Goal: Task Accomplishment & Management: Manage account settings

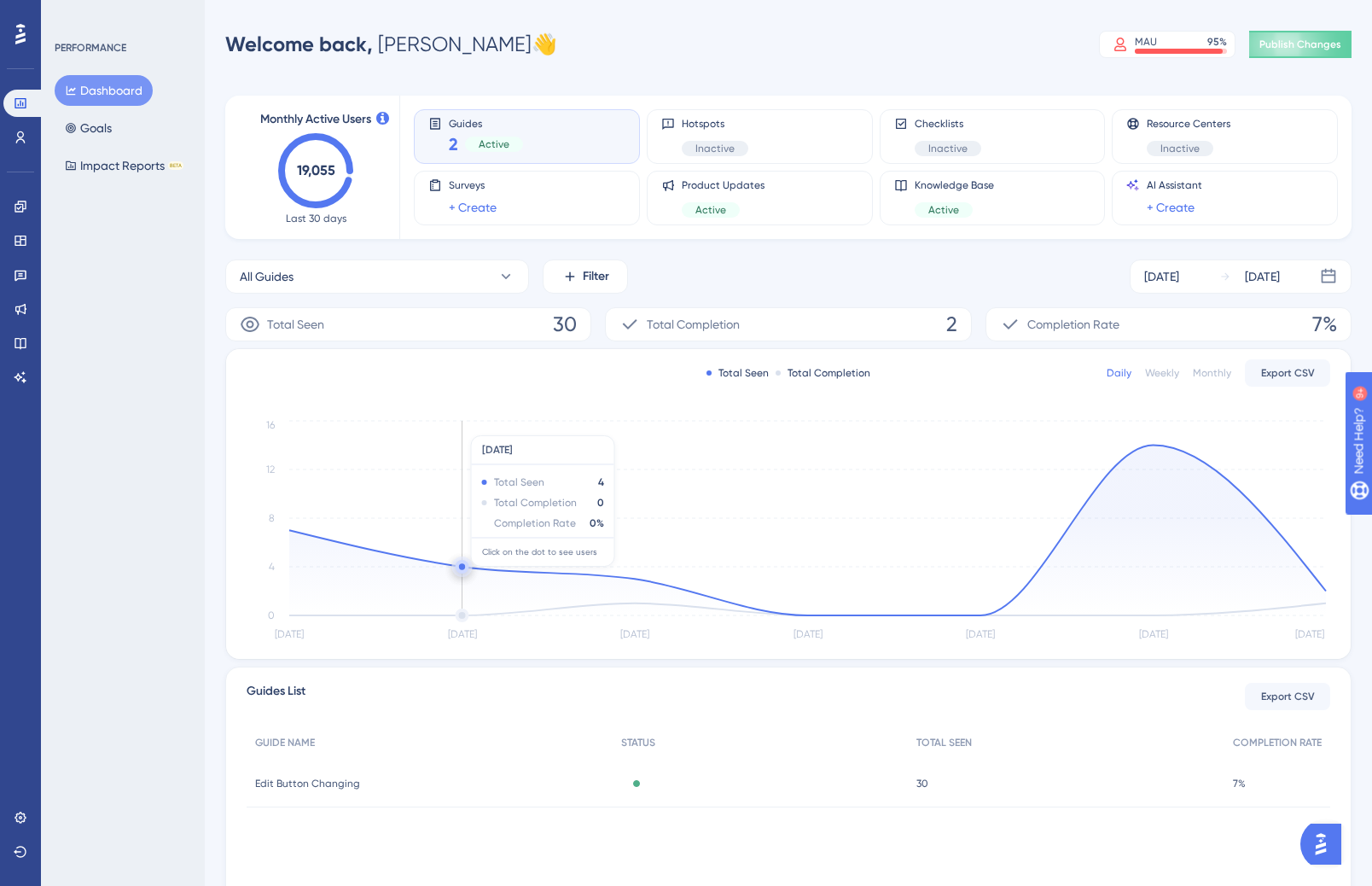
click at [413, 427] on icon "Aug 13 Aug 14 Aug 15 Aug 16 Aug 17 Aug 18 Aug 19 0 4 8 12 16" at bounding box center [788, 530] width 1083 height 229
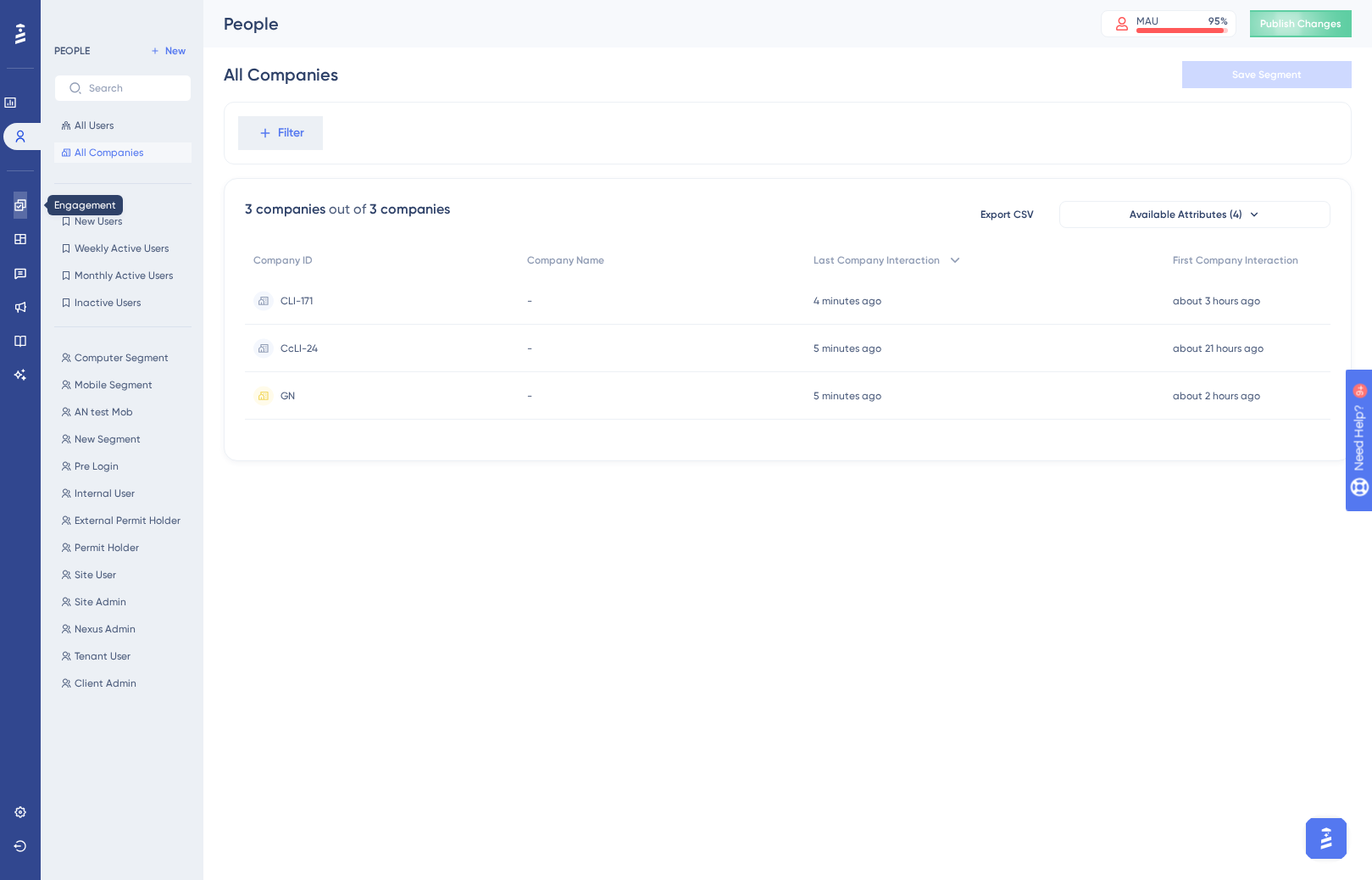
click at [23, 207] on icon at bounding box center [20, 205] width 11 height 11
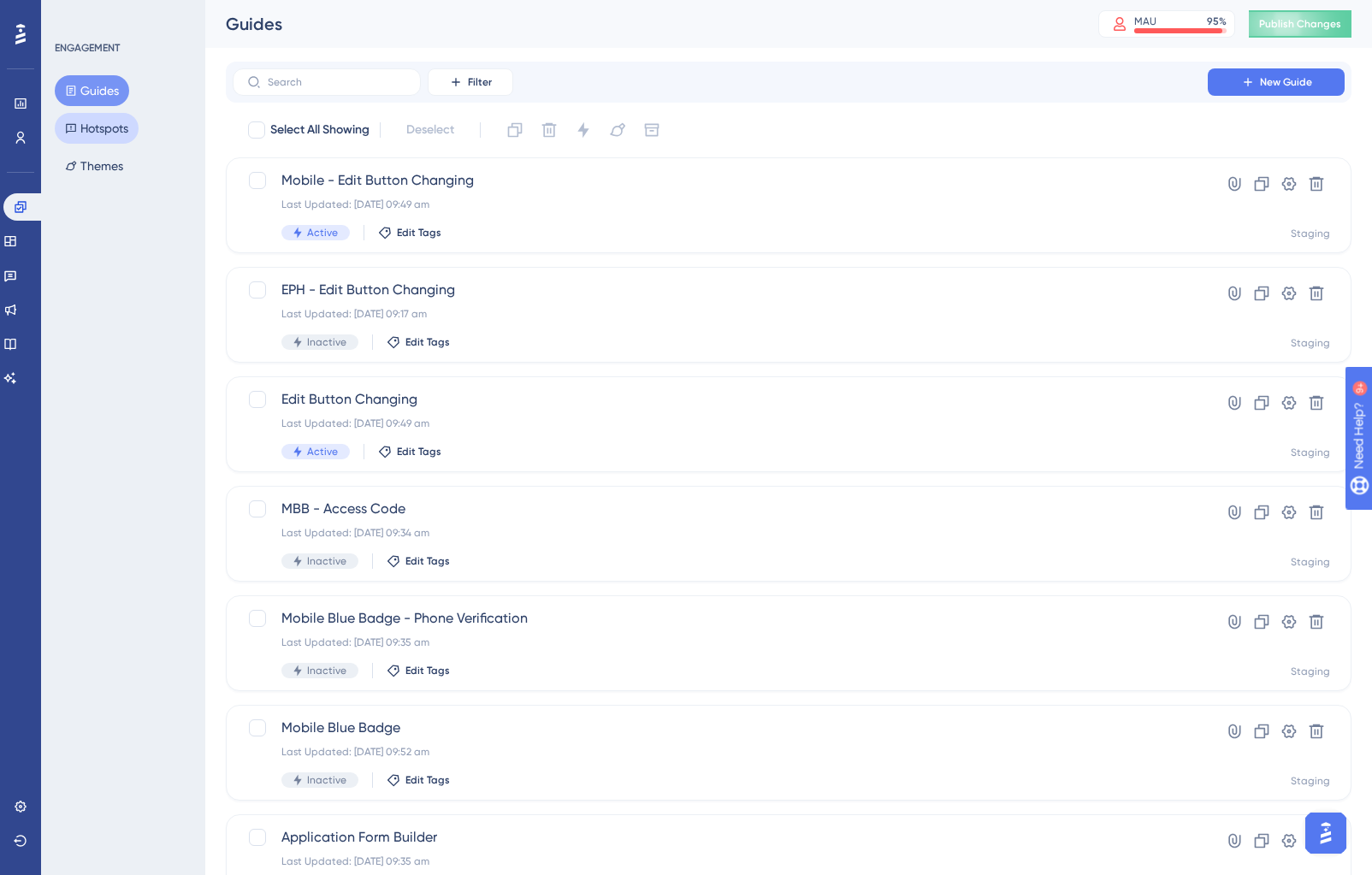
click at [133, 121] on button "Hotspots" at bounding box center [96, 128] width 84 height 31
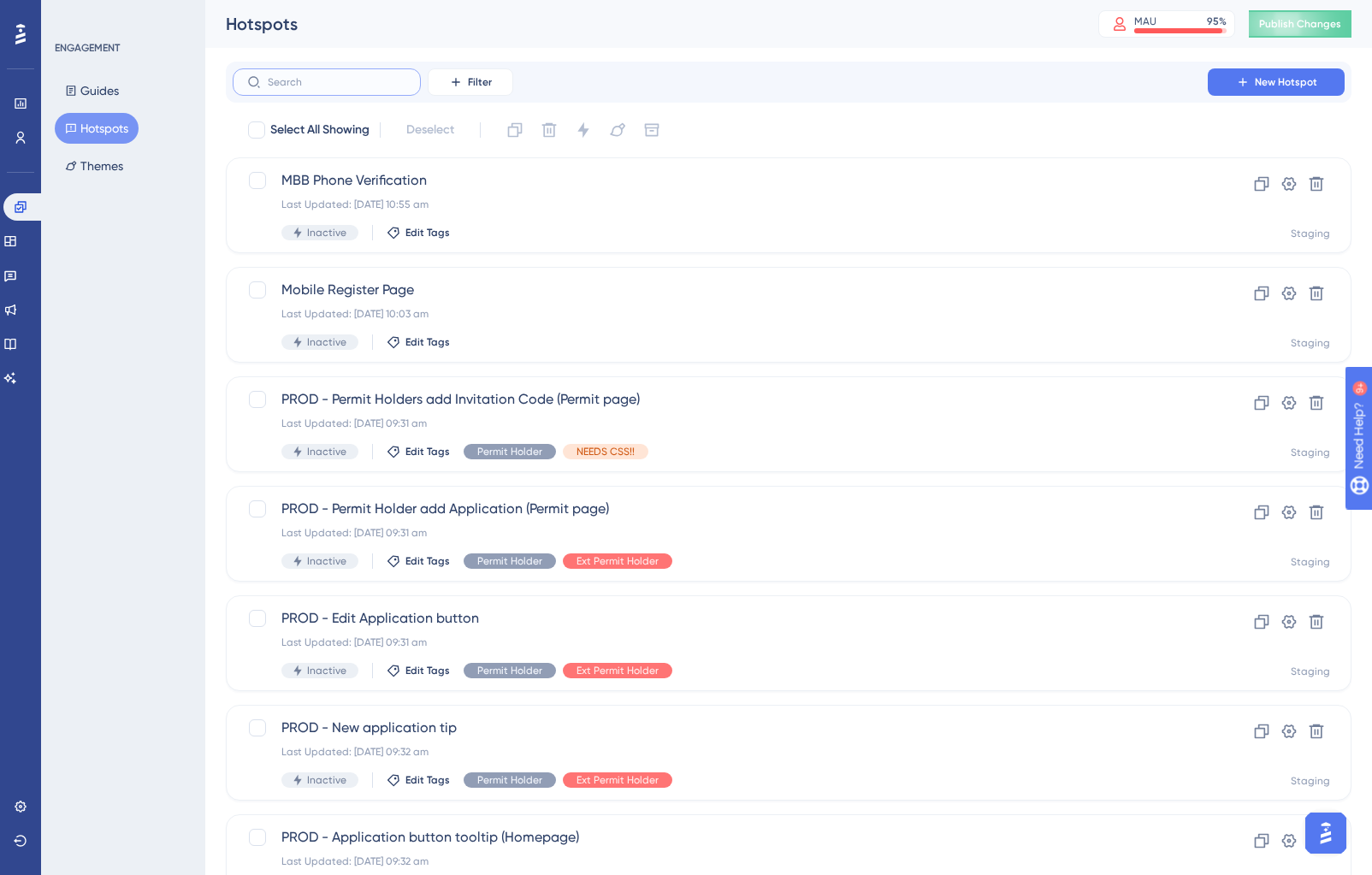
click at [335, 78] on input "text" at bounding box center [337, 82] width 138 height 12
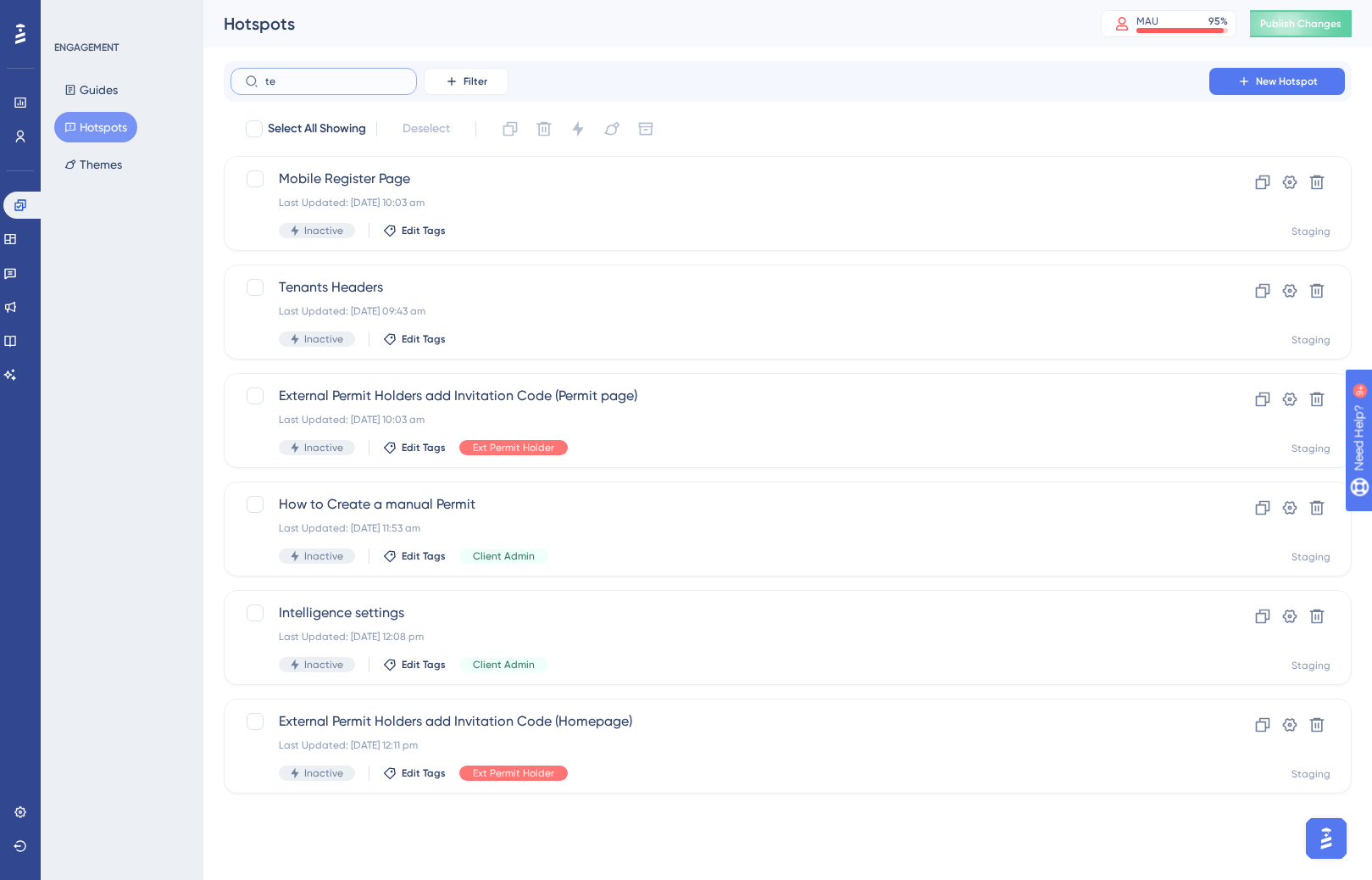
type input "tes"
checkbox input "true"
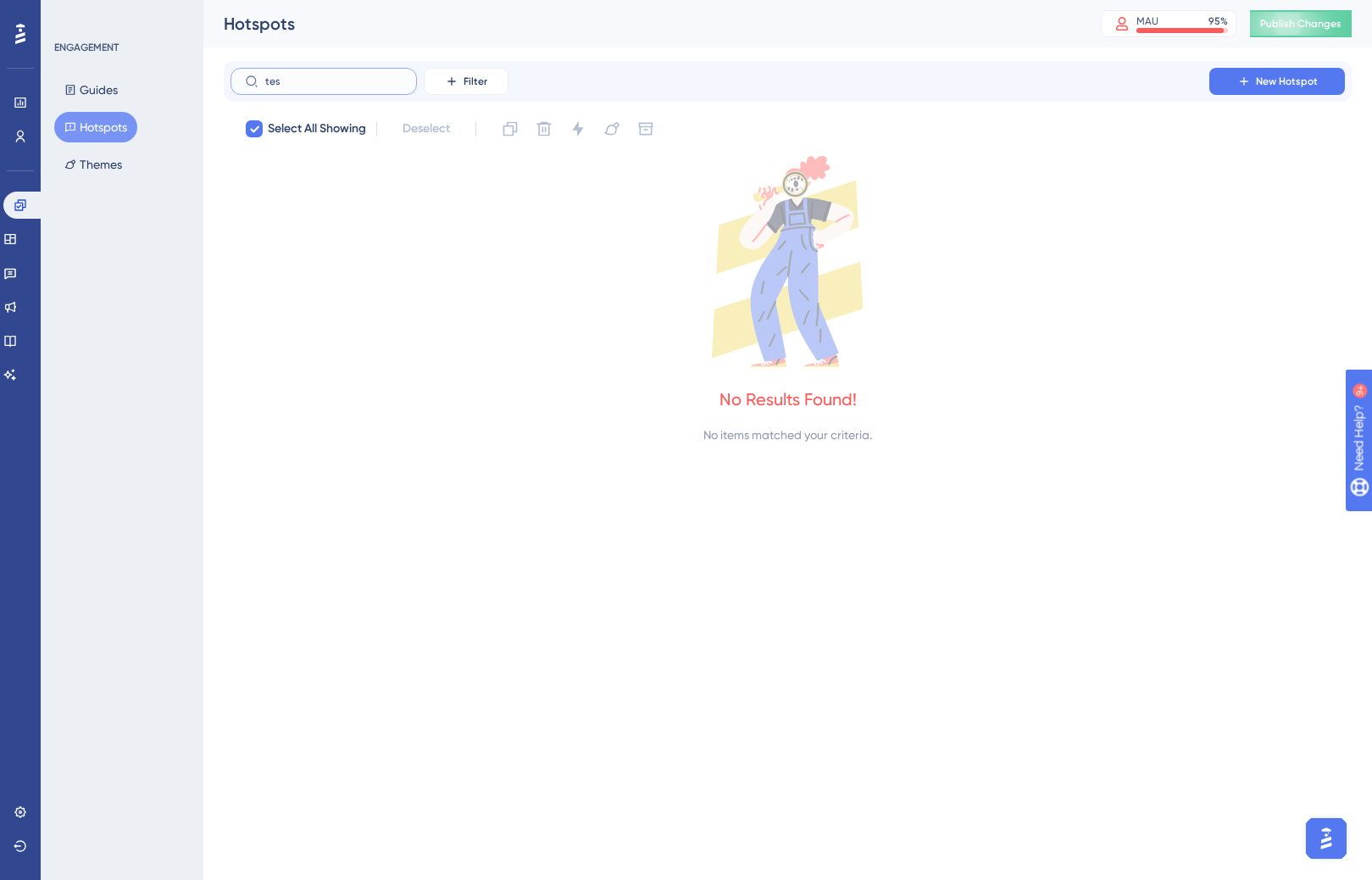
type input "te"
checkbox input "false"
type input "t"
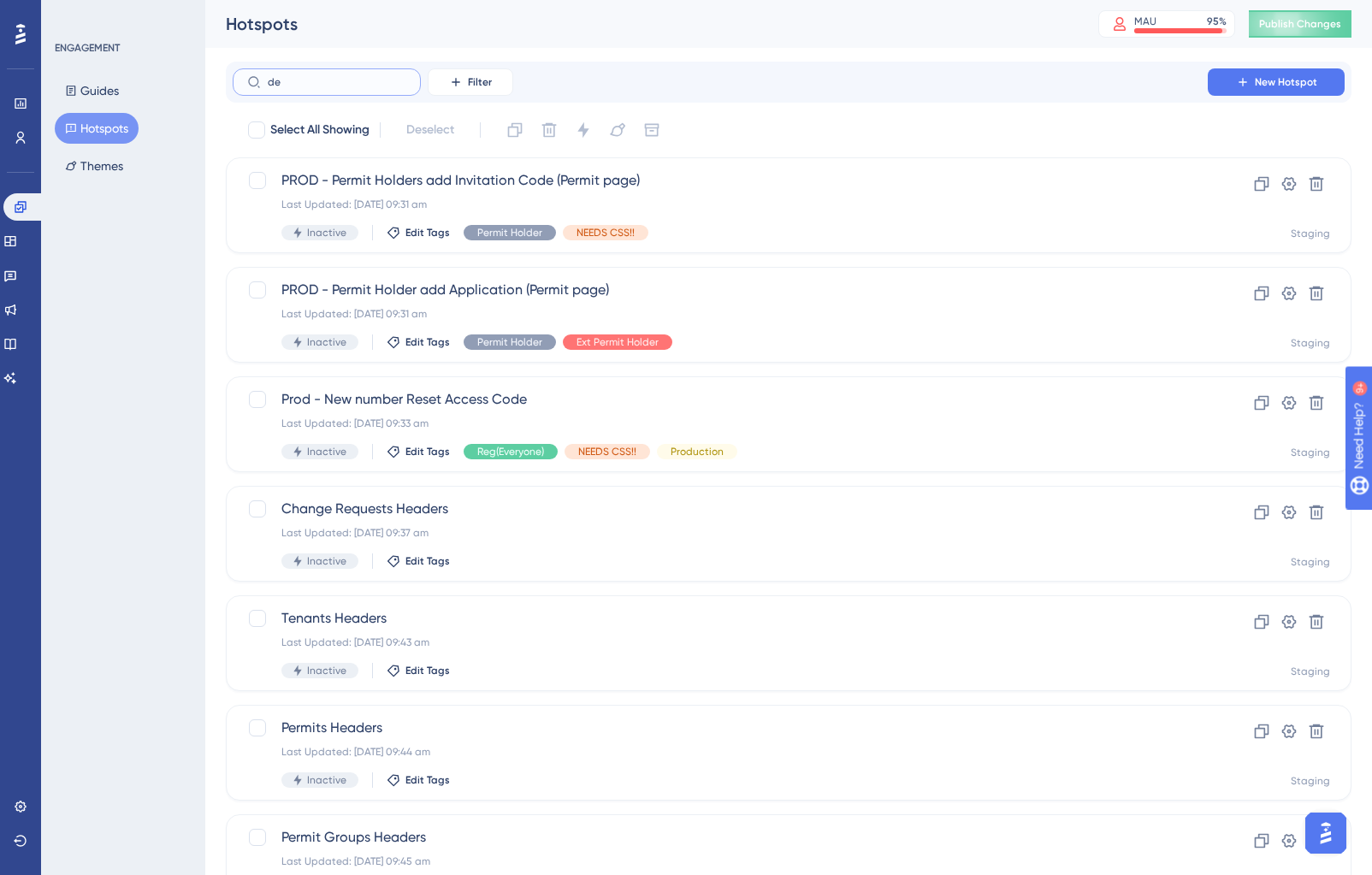
type input "dev"
checkbox input "true"
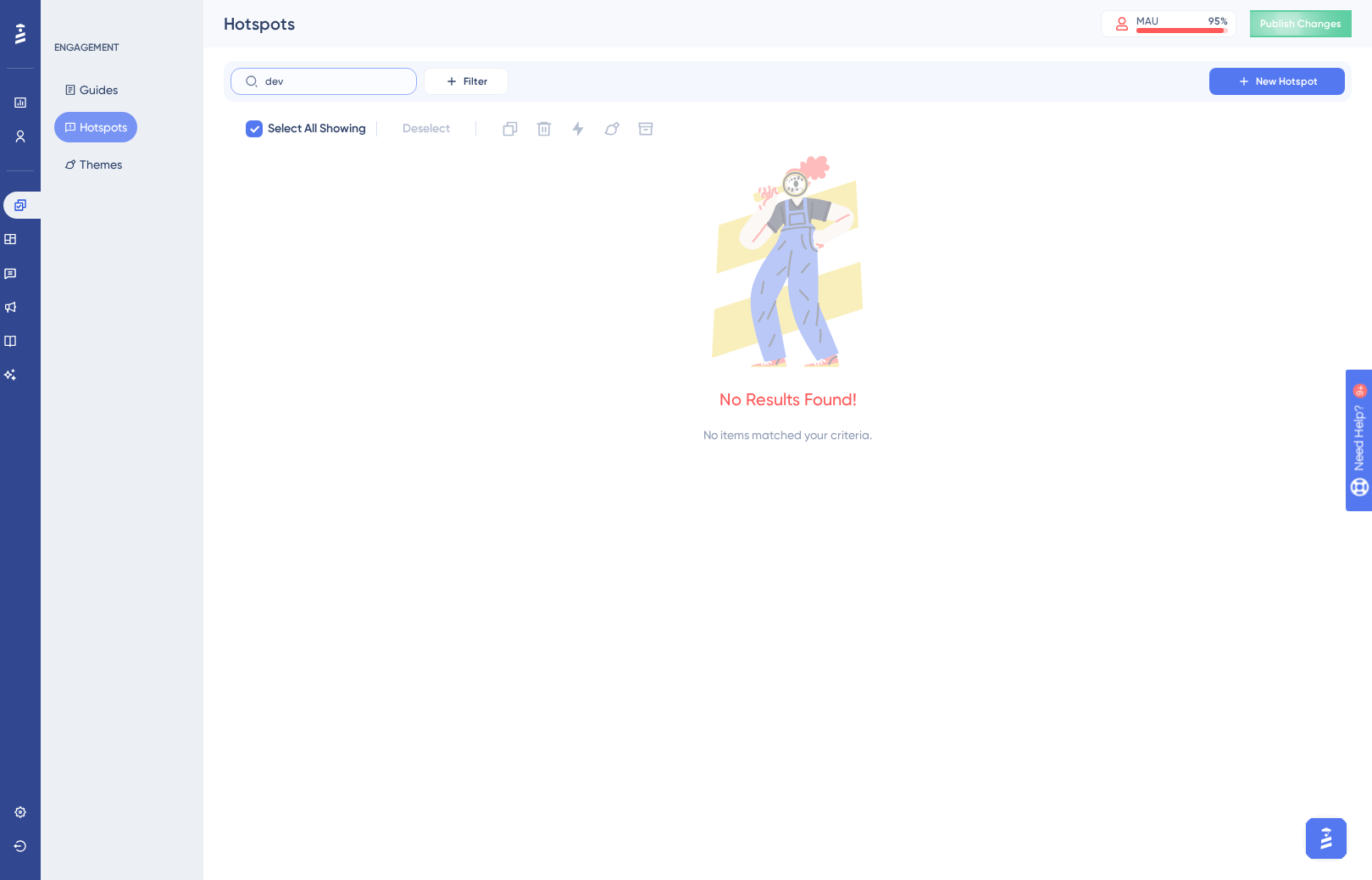
type input "de"
checkbox input "false"
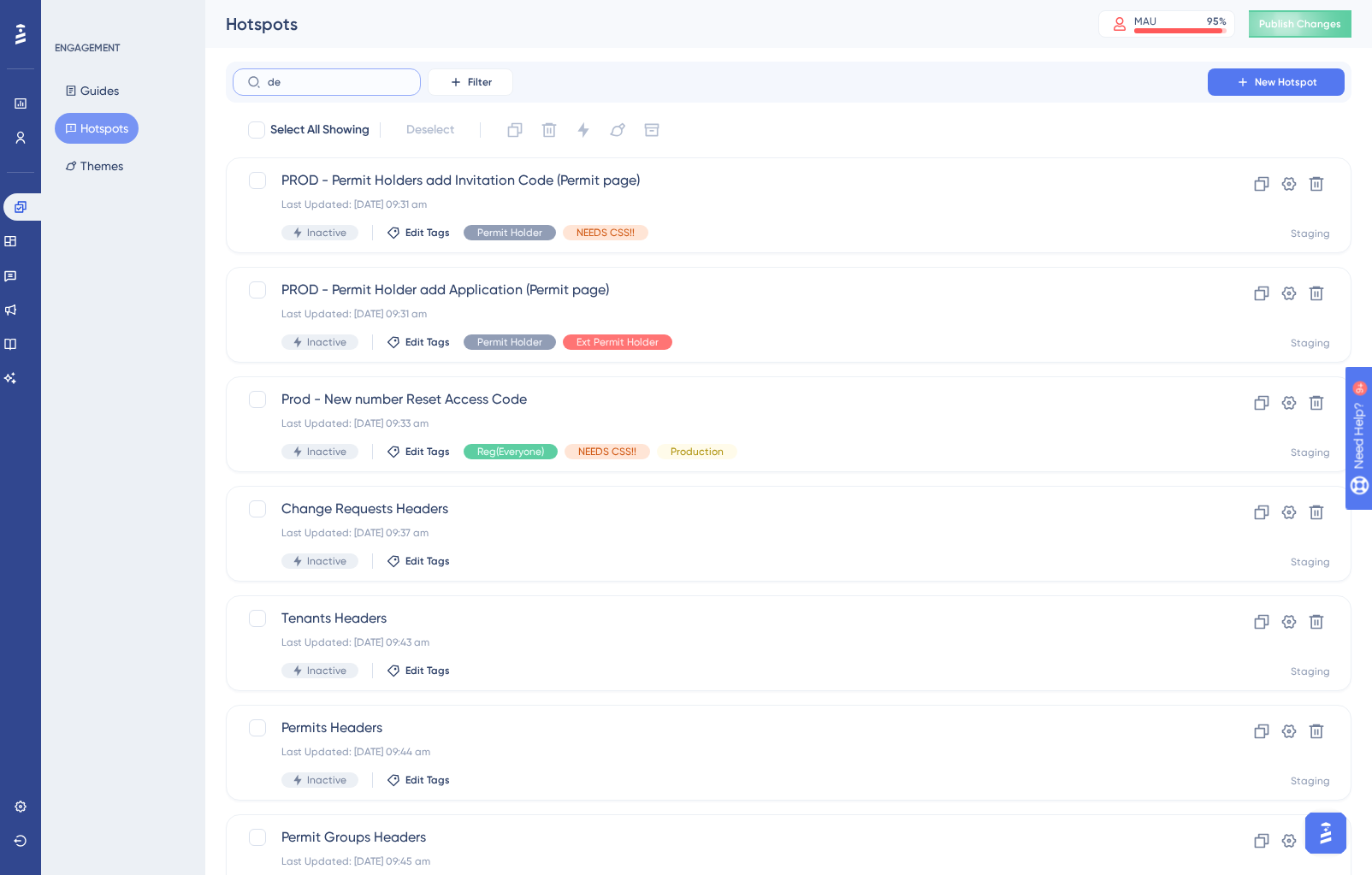
type input "d"
type input "st"
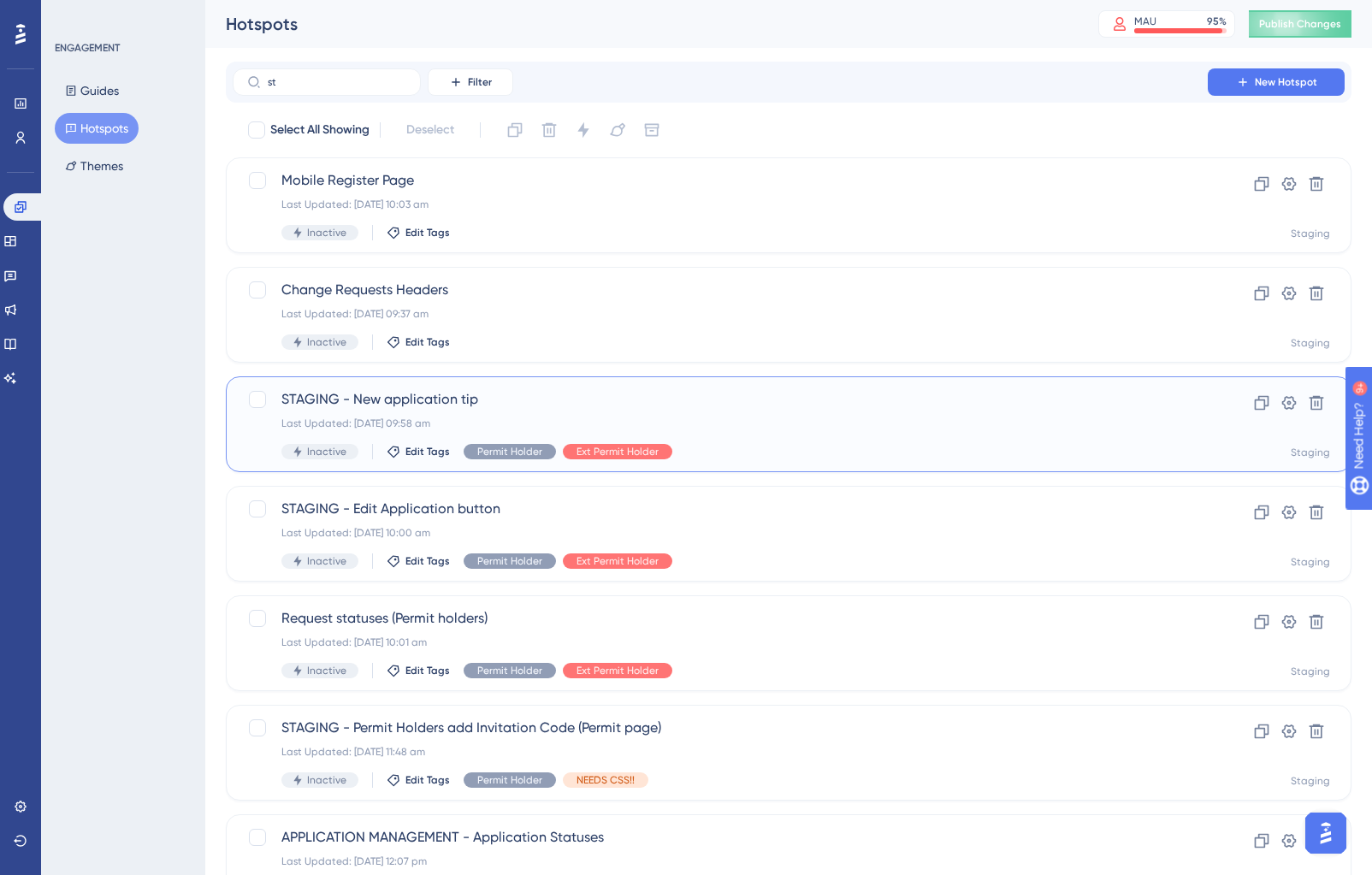
click at [723, 403] on span "STAGING - New application tip" at bounding box center [720, 399] width 877 height 20
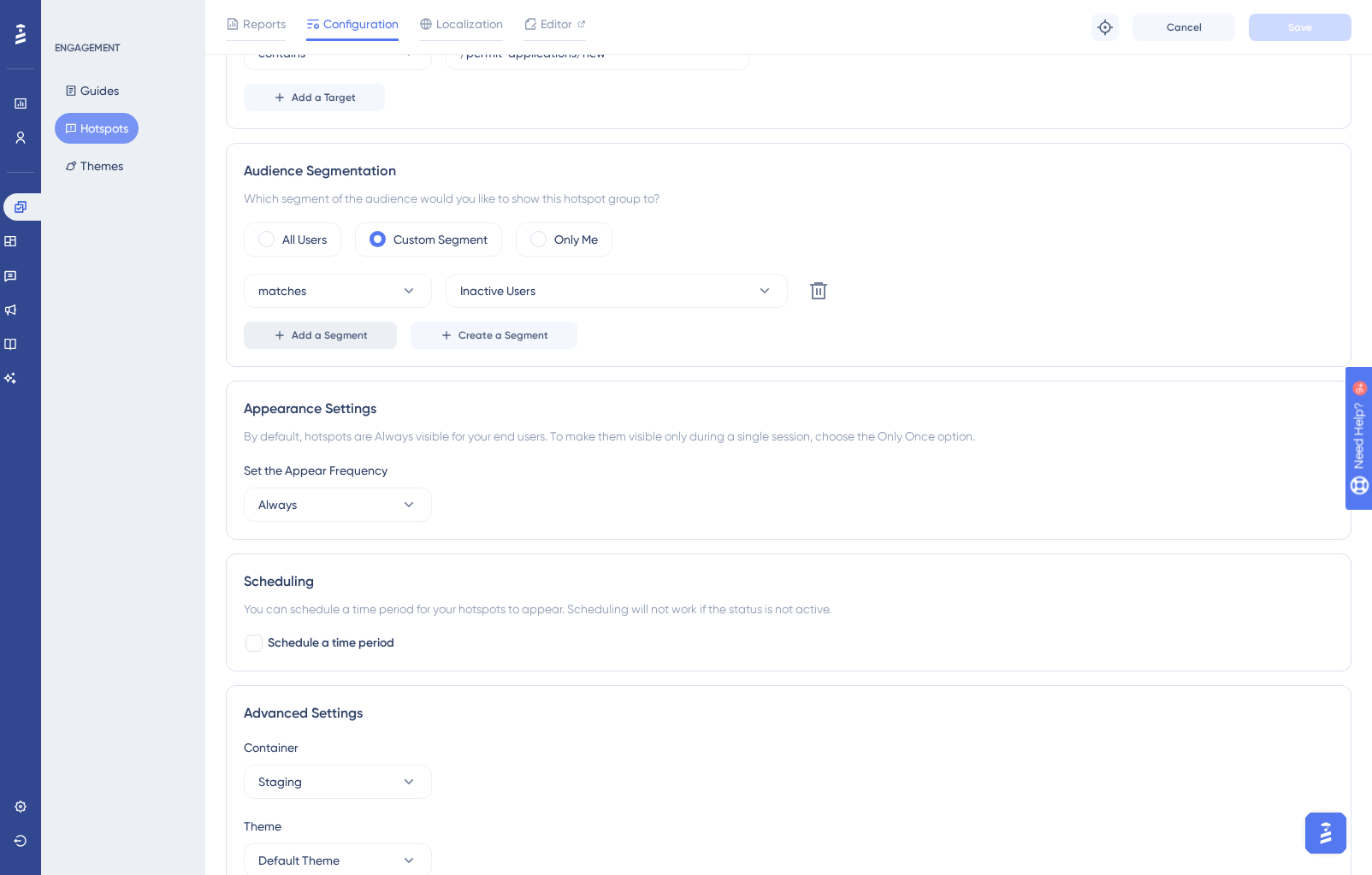
scroll to position [450, 0]
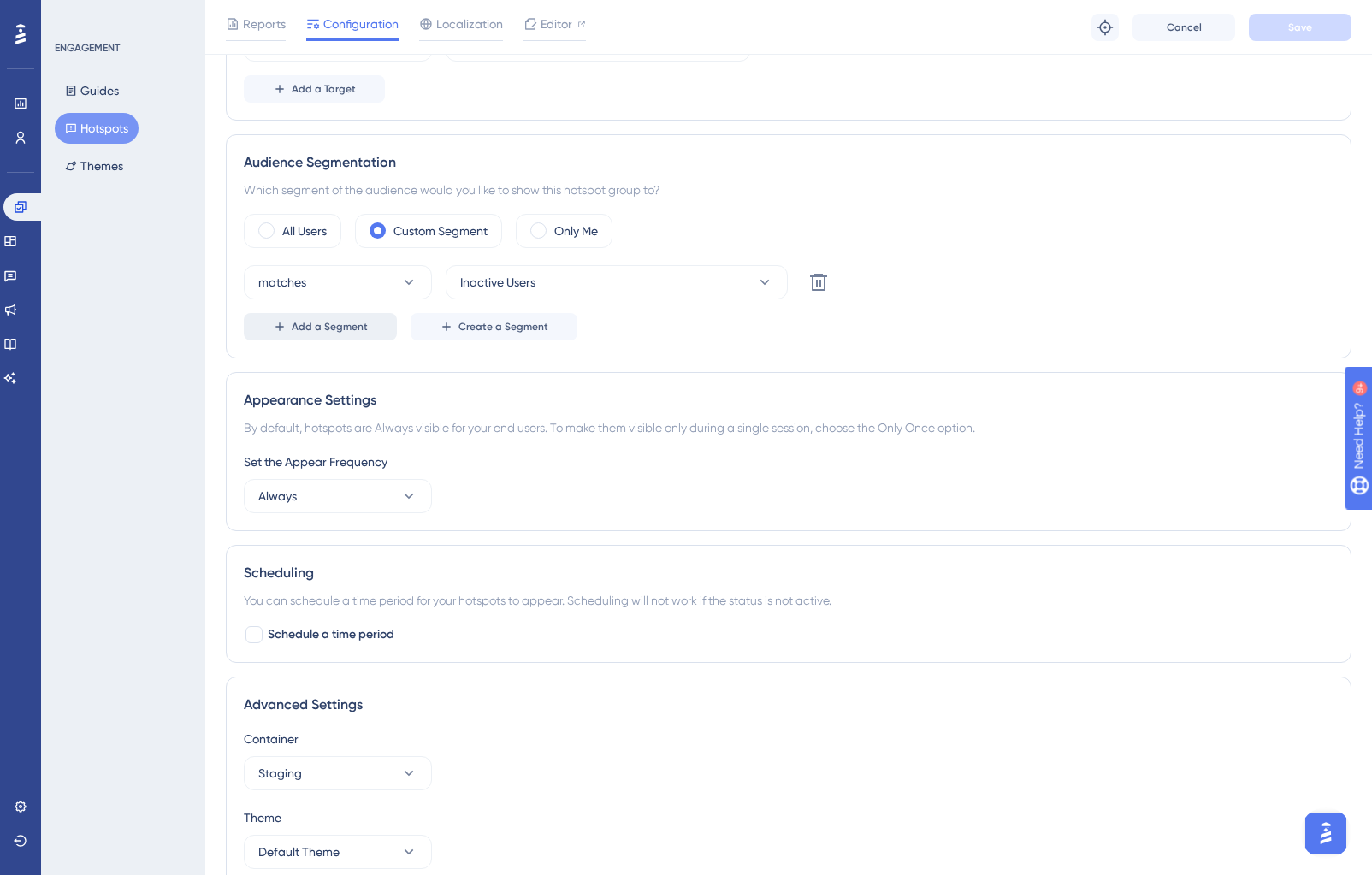
click at [352, 323] on span "Add a Segment" at bounding box center [330, 327] width 76 height 13
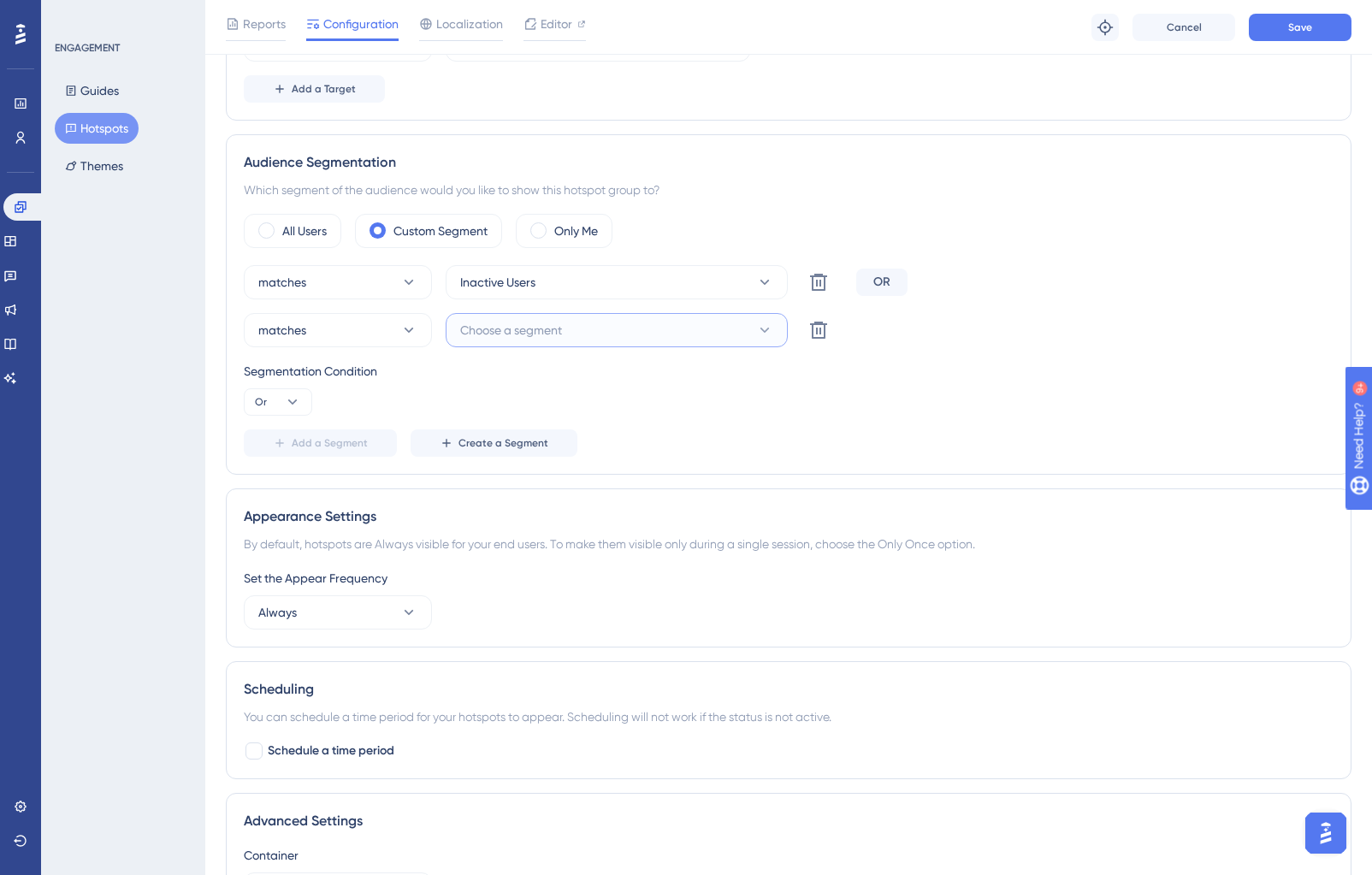
click at [510, 324] on span "Choose a segment" at bounding box center [511, 329] width 102 height 20
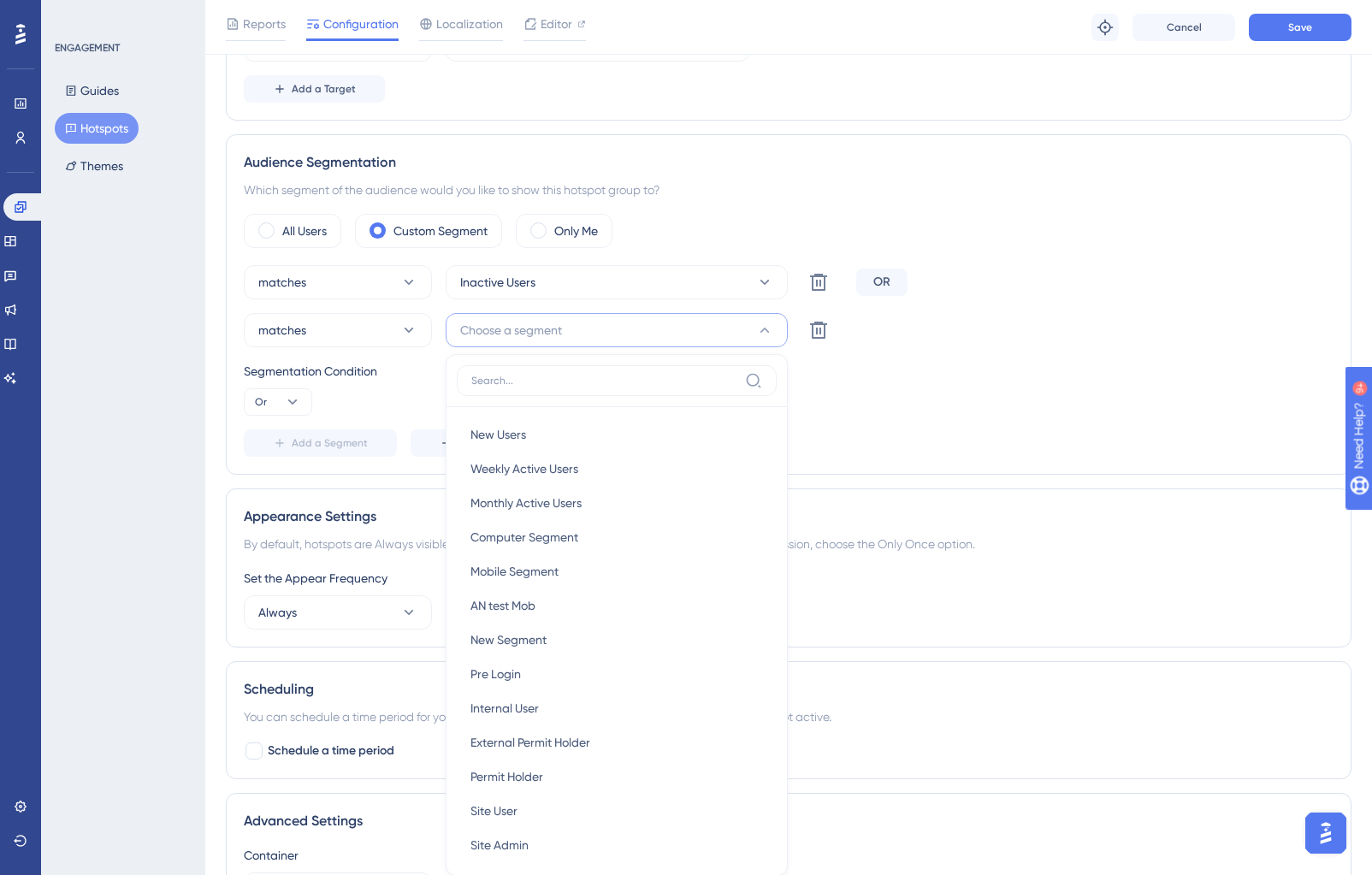
scroll to position [626, 0]
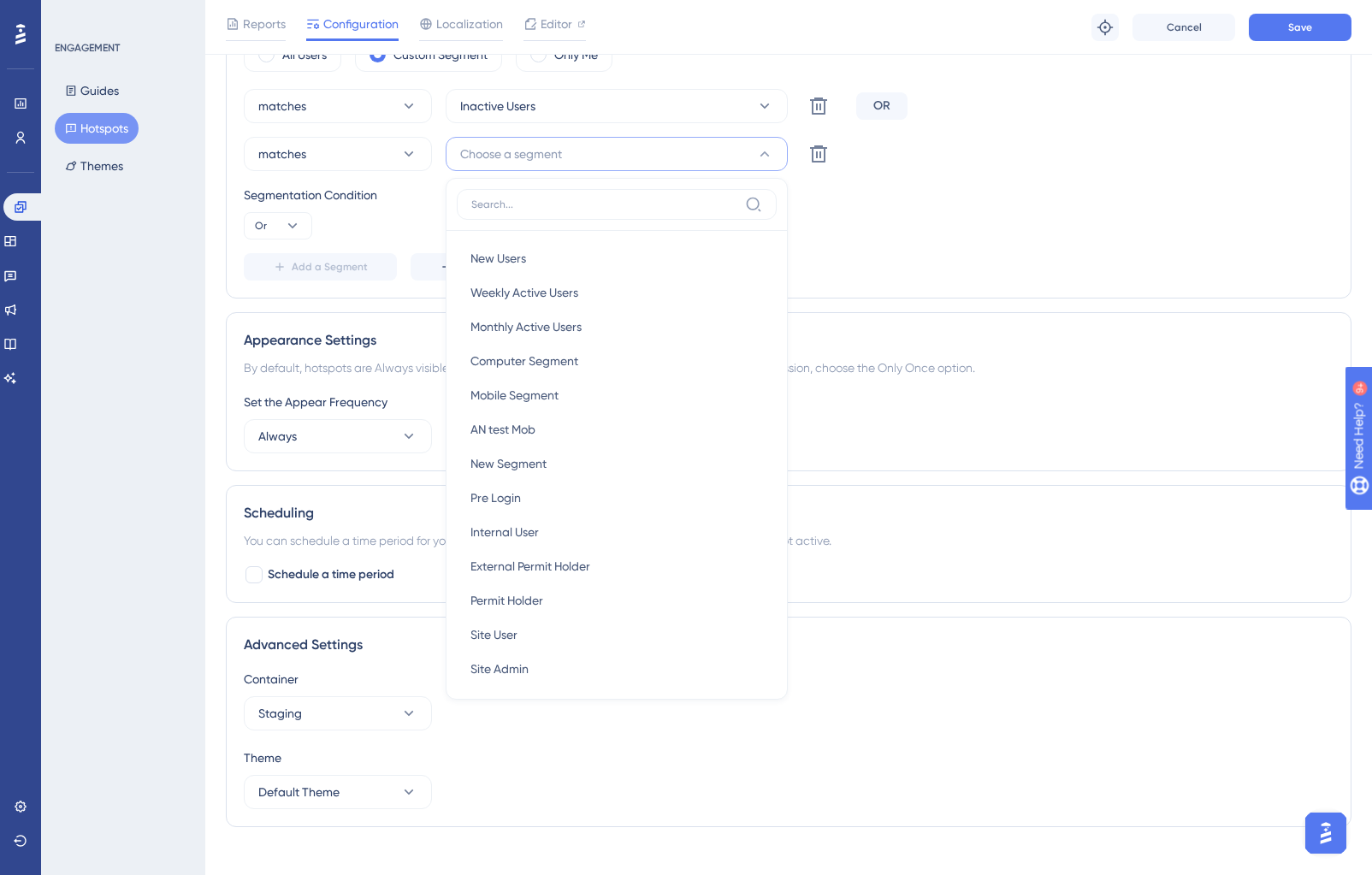
click at [1110, 206] on div "Segmentation Condition Or" at bounding box center [789, 211] width 1090 height 55
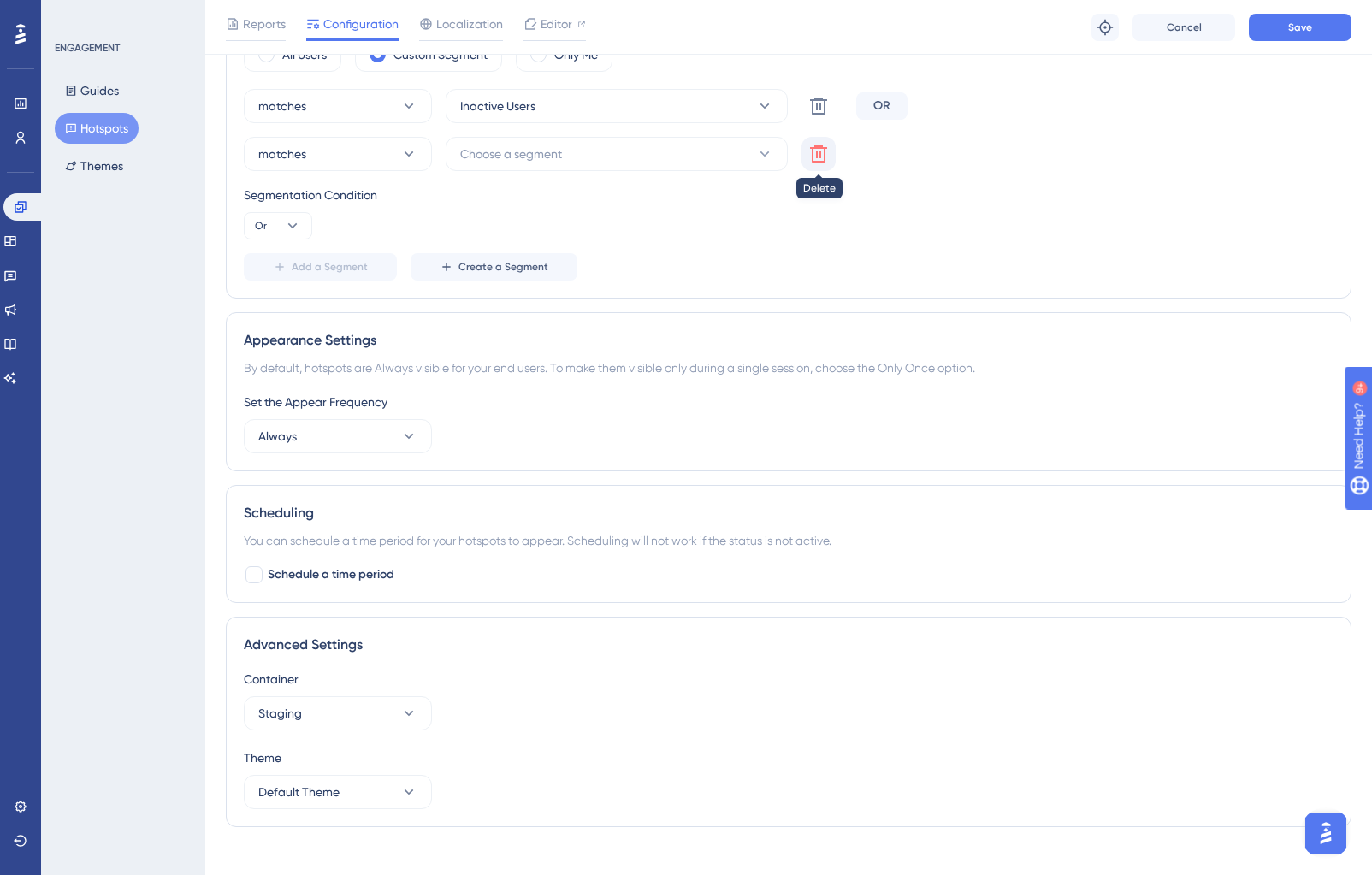
click at [826, 116] on icon at bounding box center [818, 106] width 20 height 20
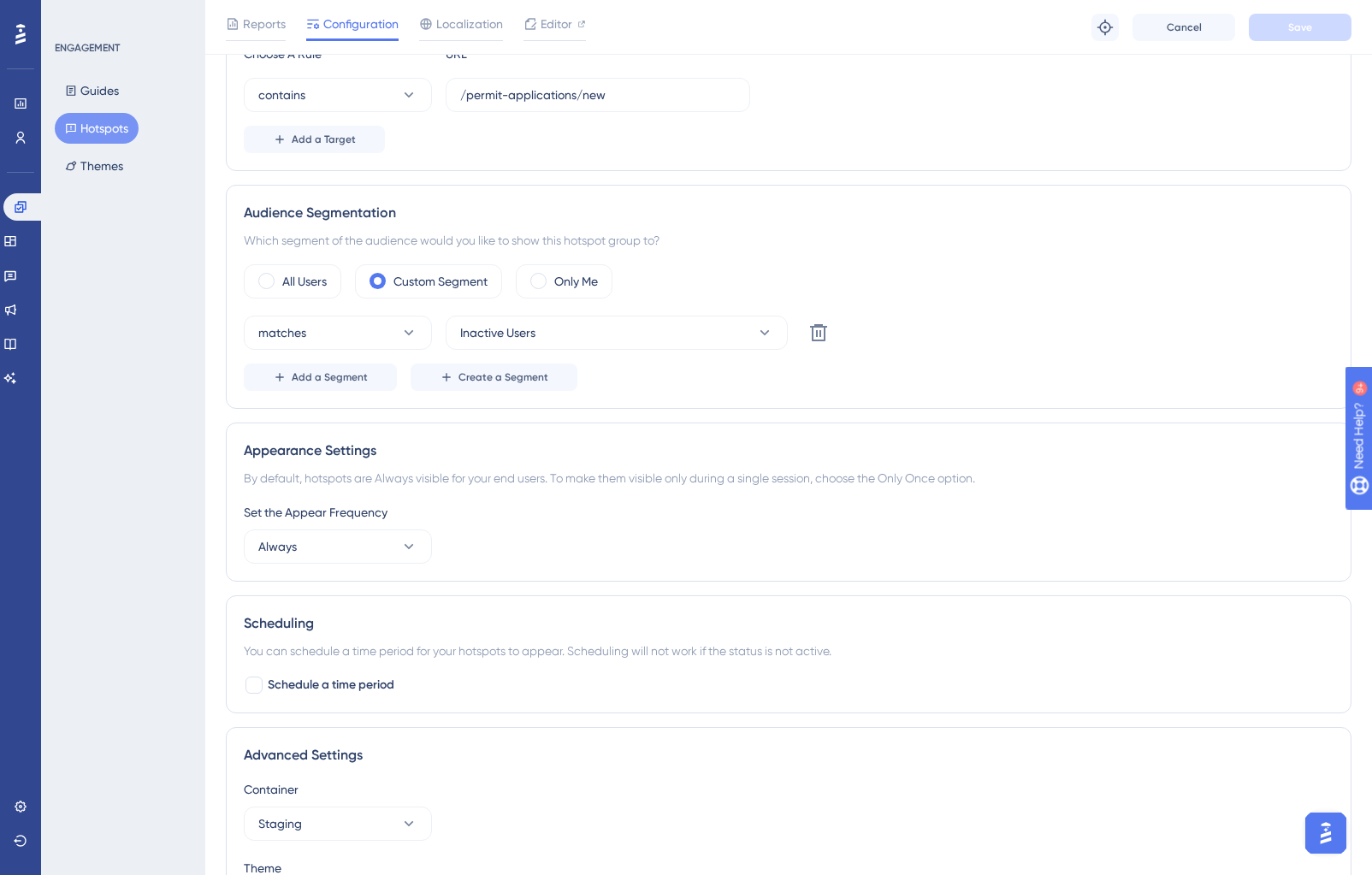
scroll to position [419, 0]
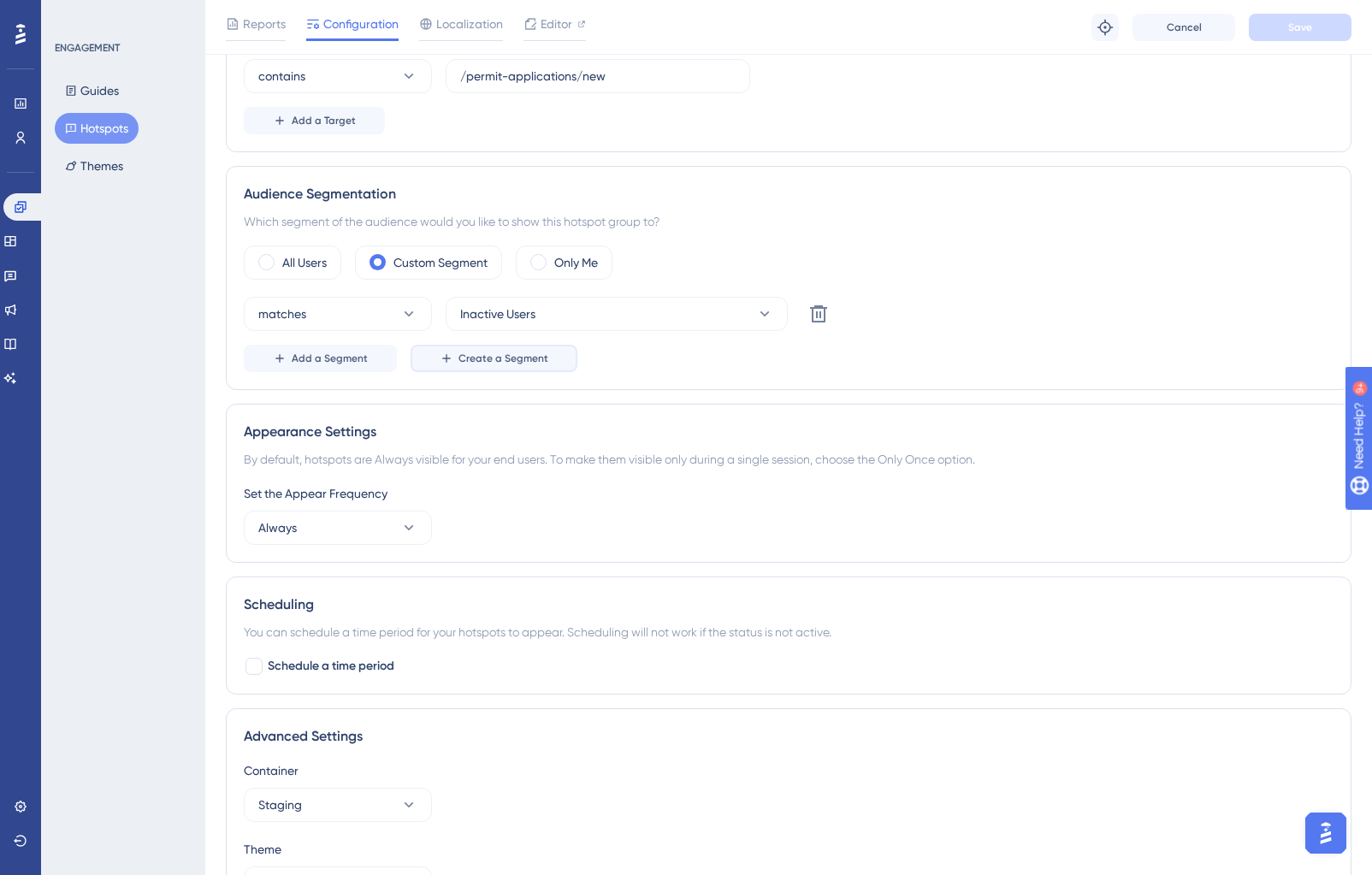
click at [495, 362] on span "Create a Segment" at bounding box center [502, 358] width 89 height 13
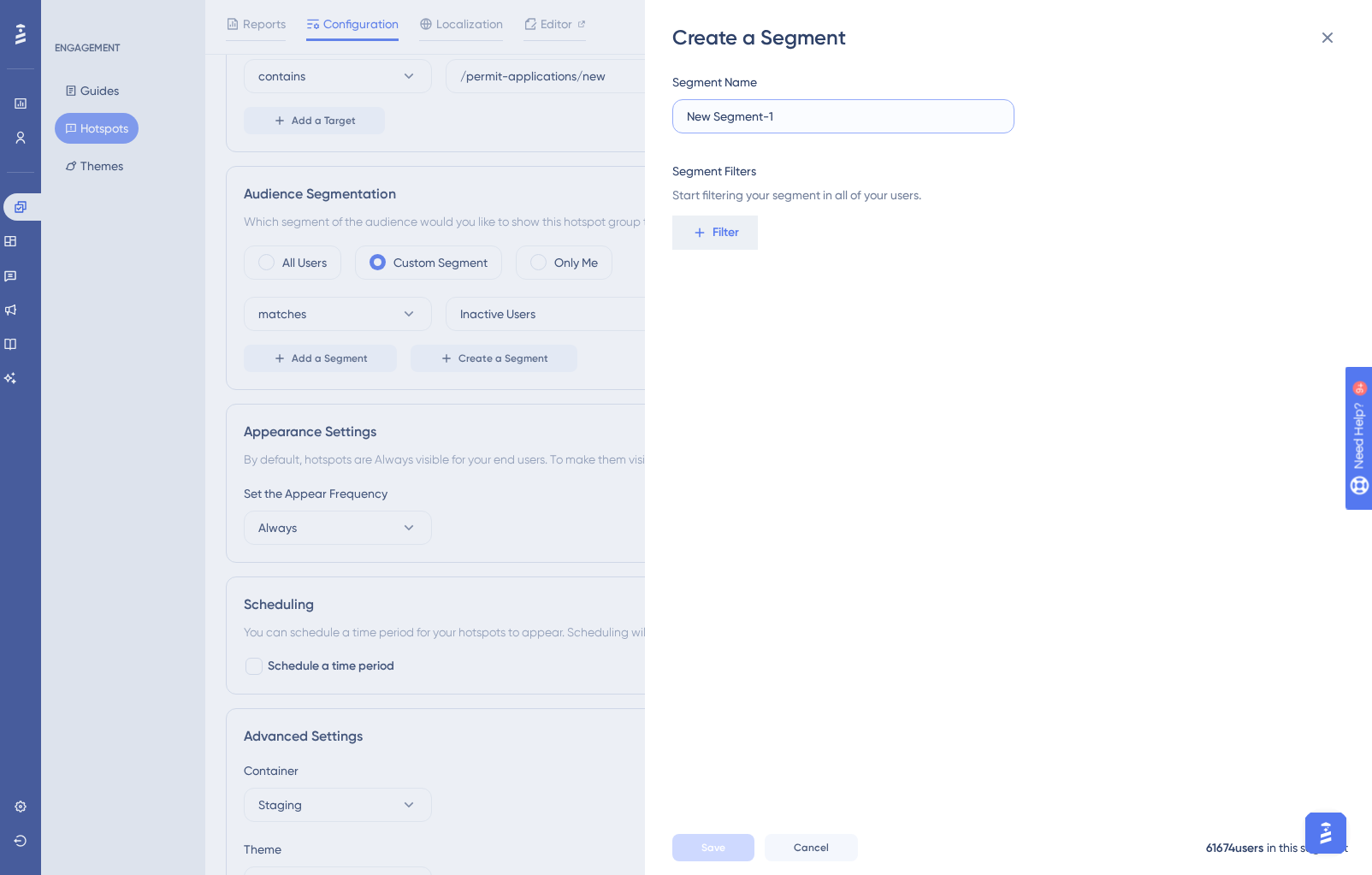
click at [836, 117] on input "New Segment-1" at bounding box center [844, 116] width 313 height 19
drag, startPoint x: 843, startPoint y: 117, endPoint x: 648, endPoint y: 108, distance: 195.2
click at [647, 108] on div "Create a Segment Segment Name New Segment-1 Segment Filters Start filtering you…" at bounding box center [1008, 437] width 727 height 875
type input "Company"
click at [733, 231] on span "Filter" at bounding box center [725, 231] width 27 height 20
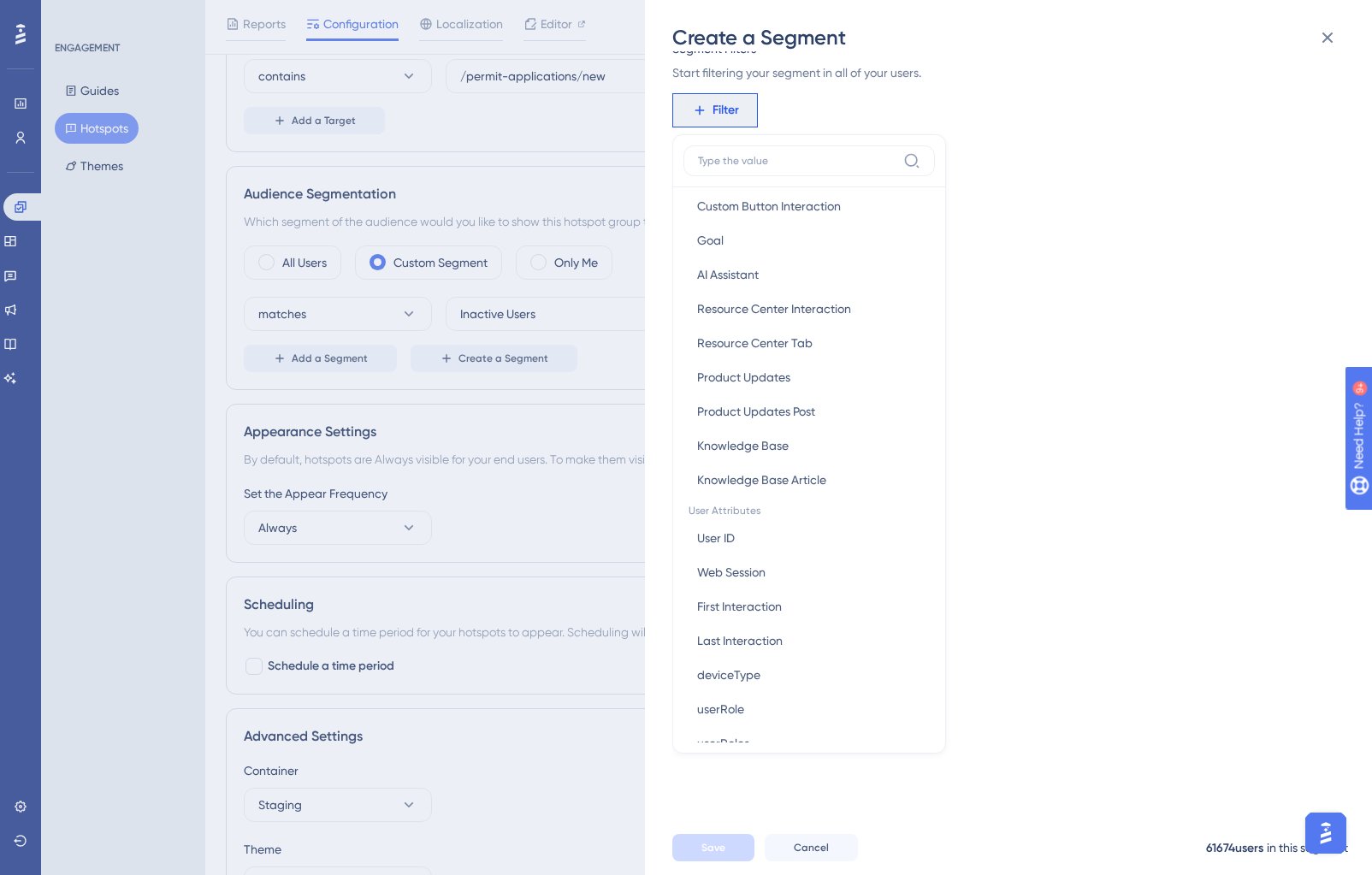
scroll to position [469, 0]
click at [791, 266] on button "AI Assistant AI Assistant" at bounding box center [809, 273] width 252 height 35
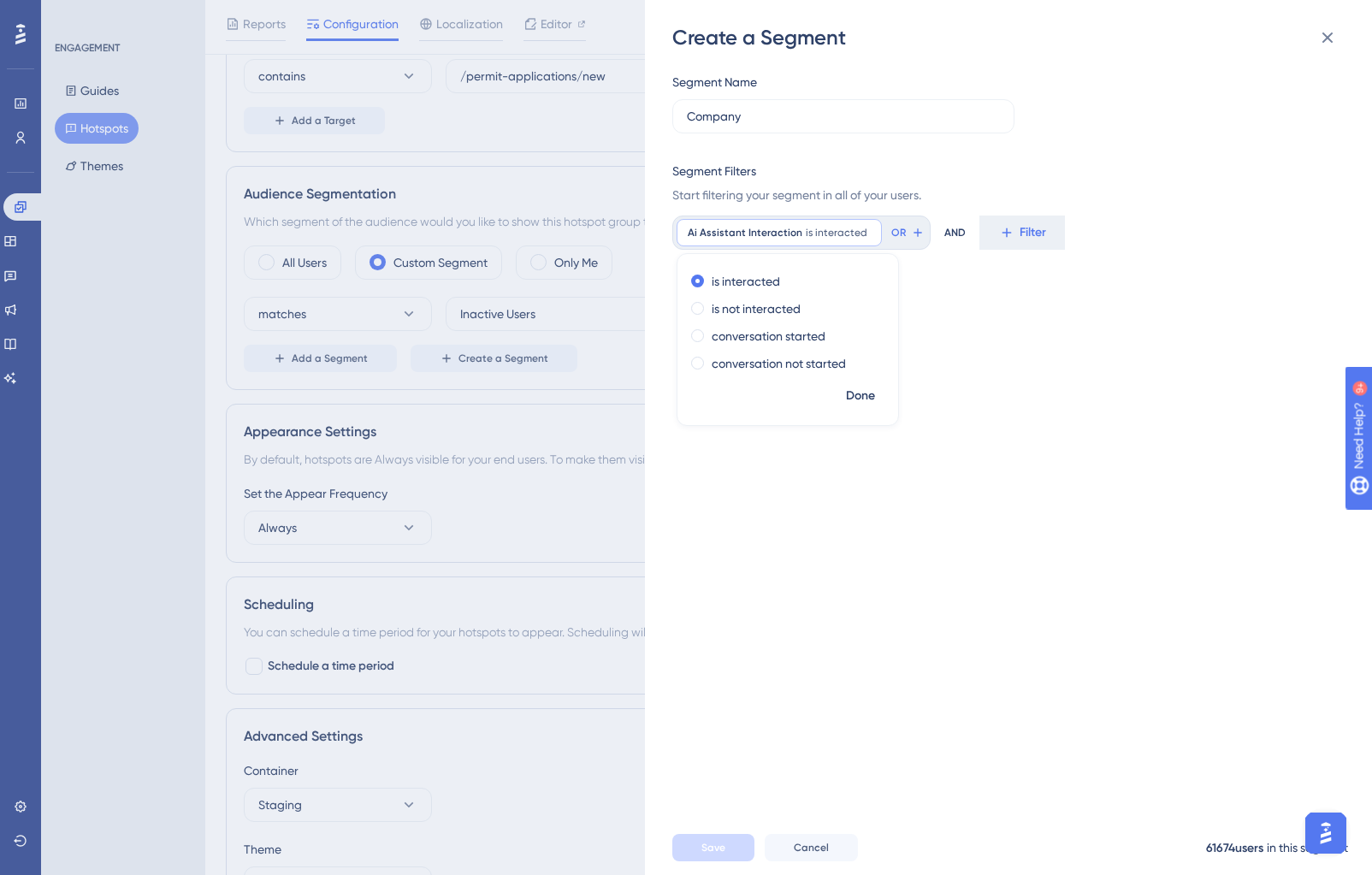
click at [981, 443] on div "Segment Name Company Segment Filters Start filtering your segment in all of you…" at bounding box center [1017, 435] width 689 height 768
click at [864, 231] on icon at bounding box center [869, 232] width 11 height 11
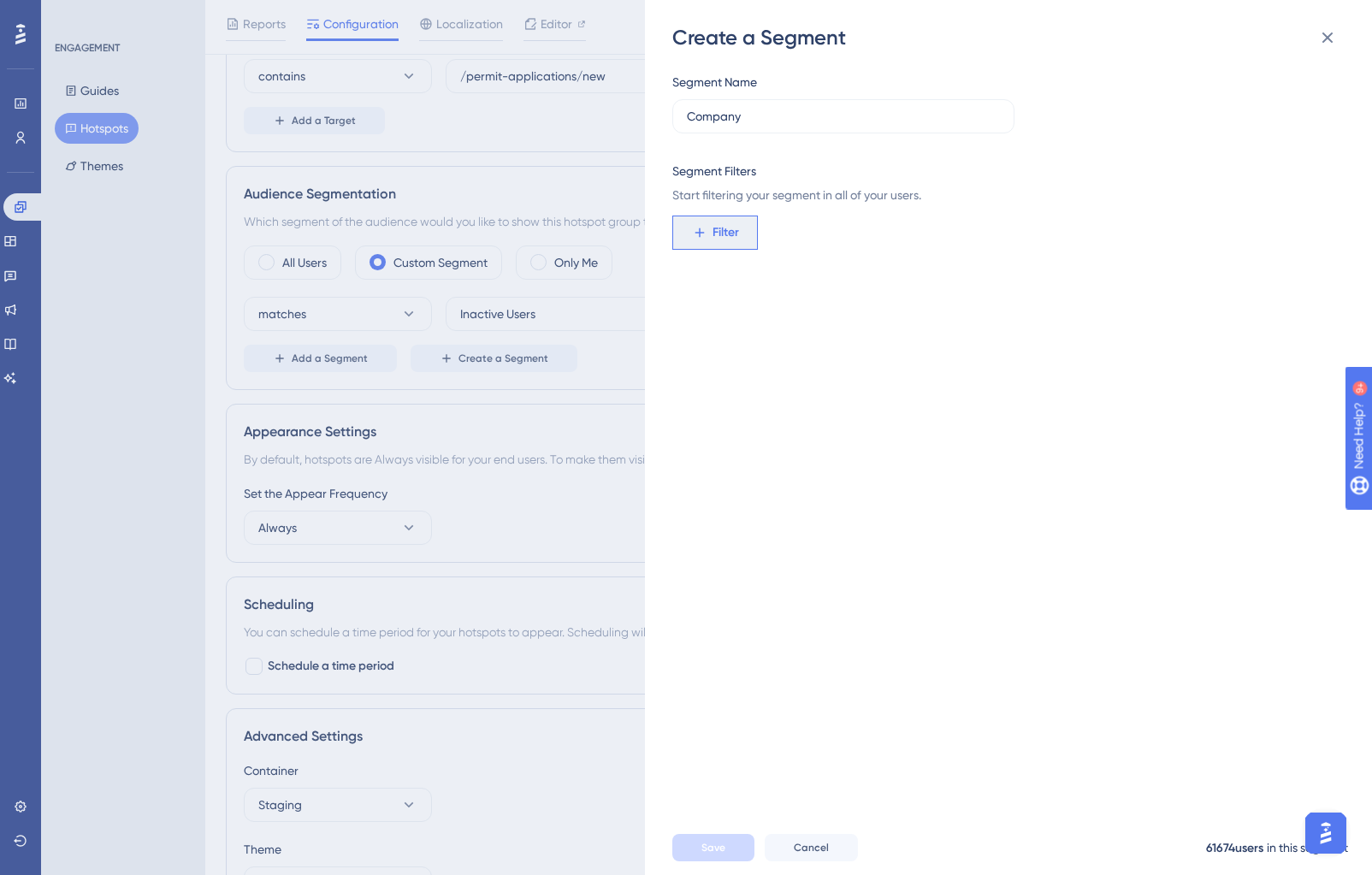
click at [738, 233] on button "Filter" at bounding box center [715, 232] width 86 height 35
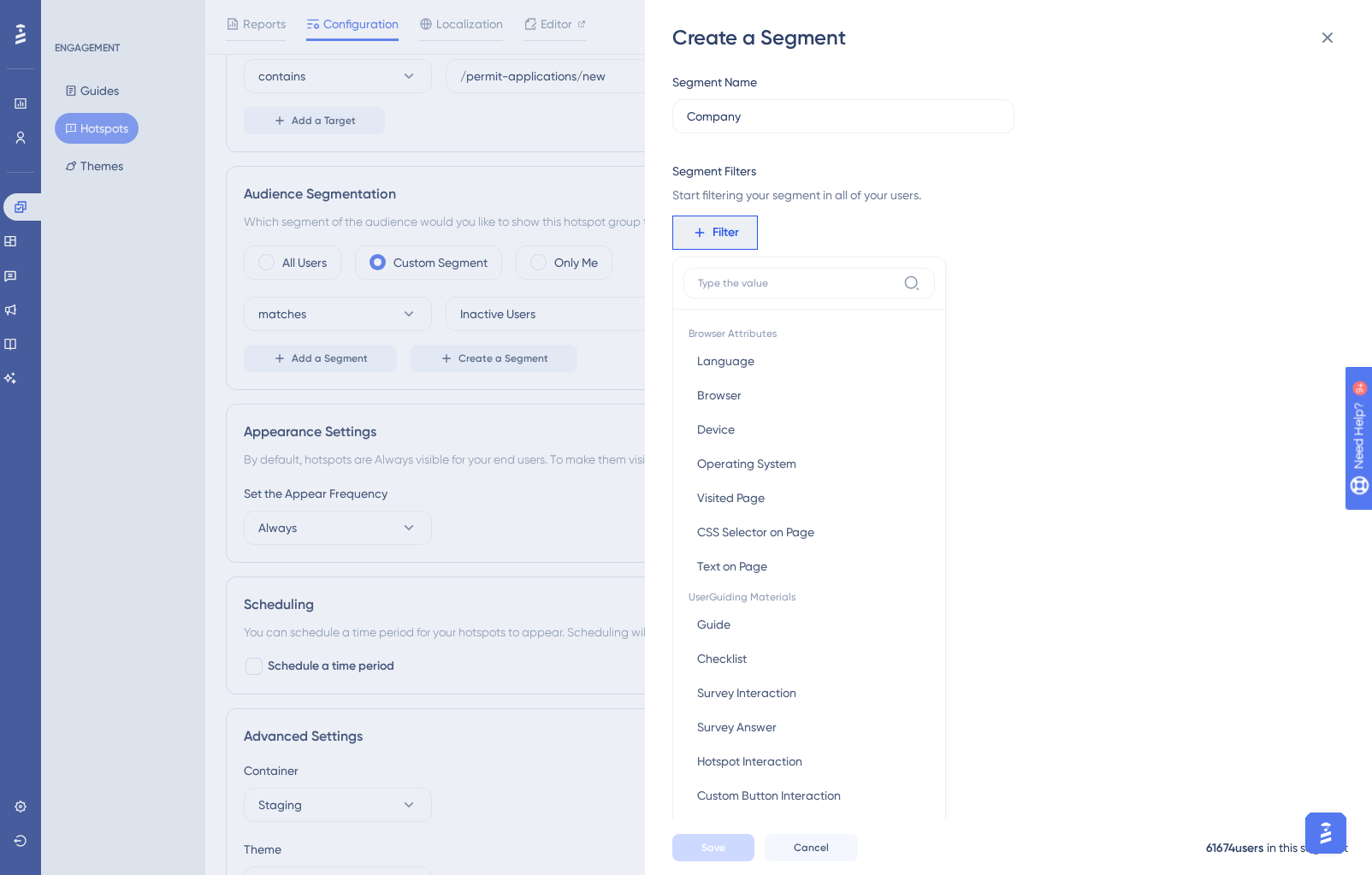
scroll to position [124, 0]
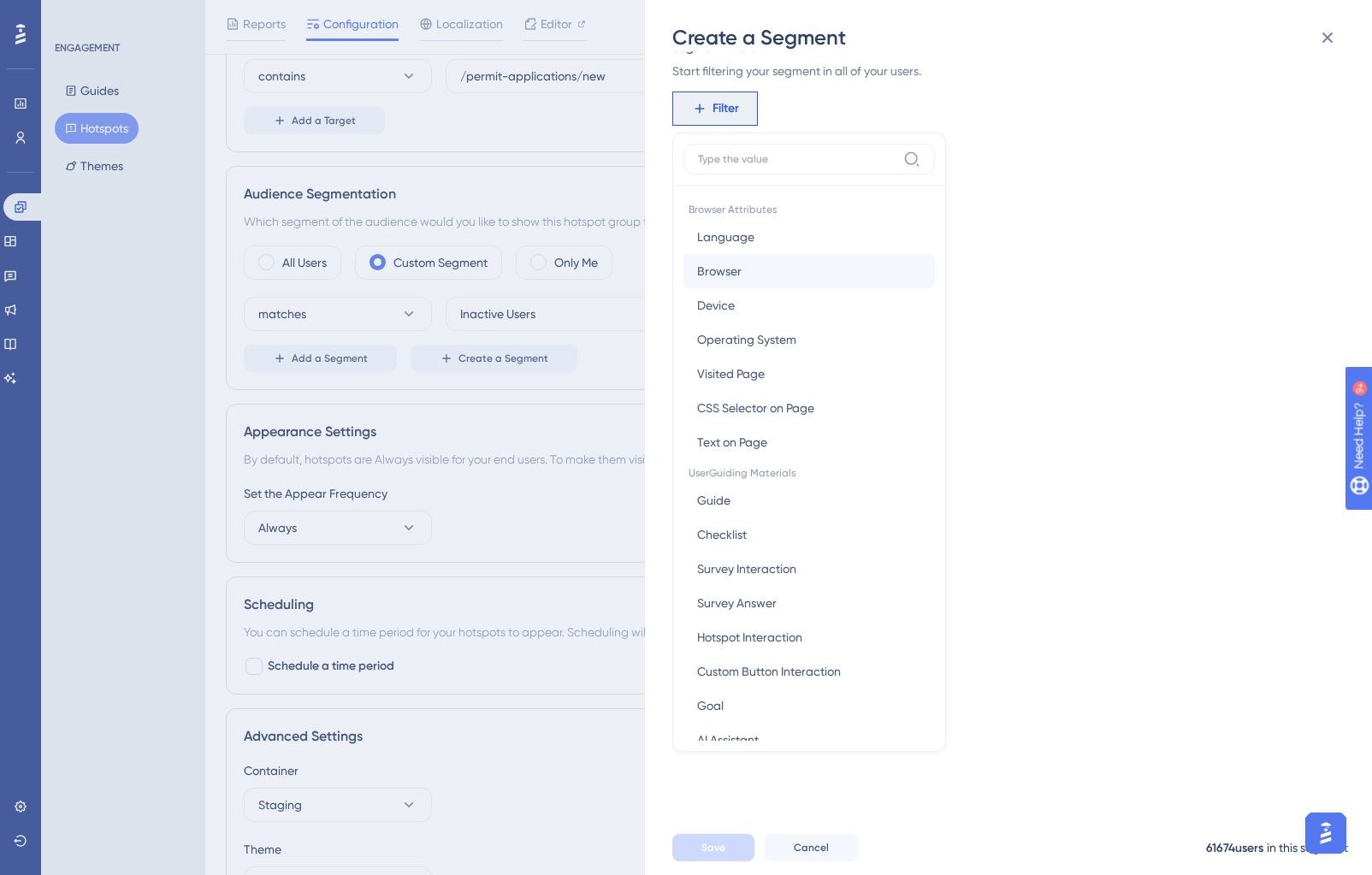
type input "c"
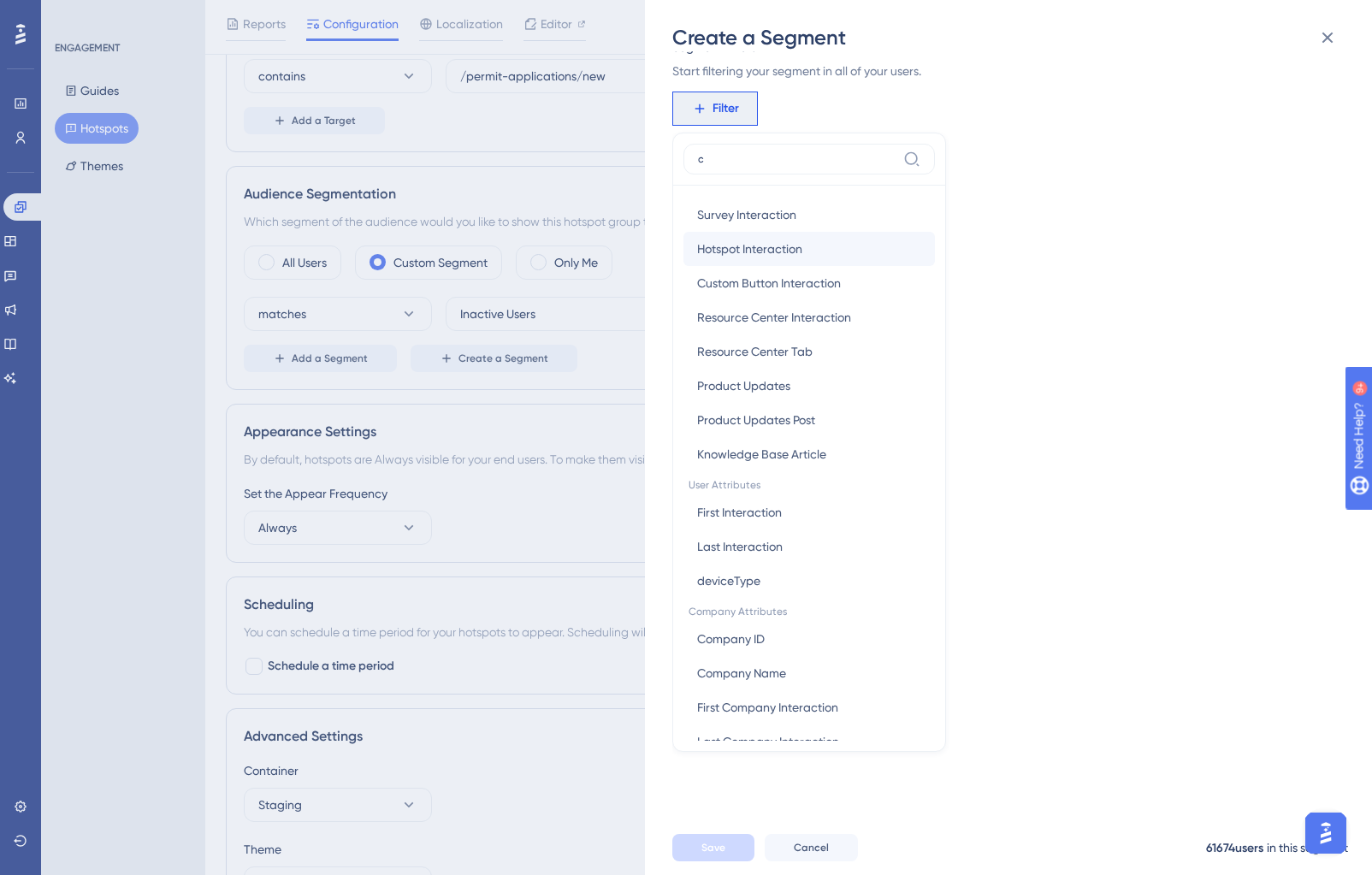
scroll to position [177, 0]
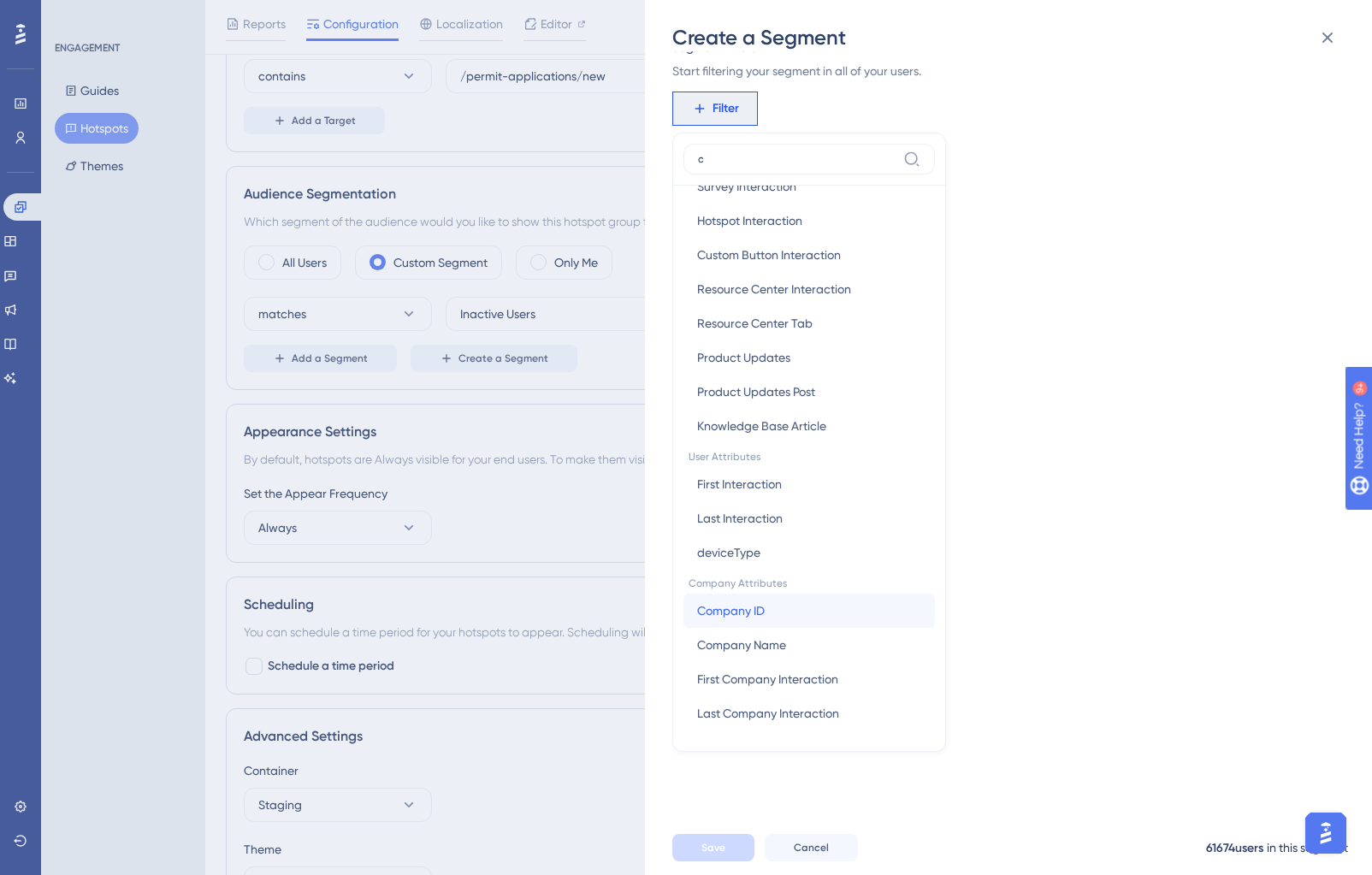
click at [801, 606] on button "Company ID Company ID" at bounding box center [809, 611] width 252 height 35
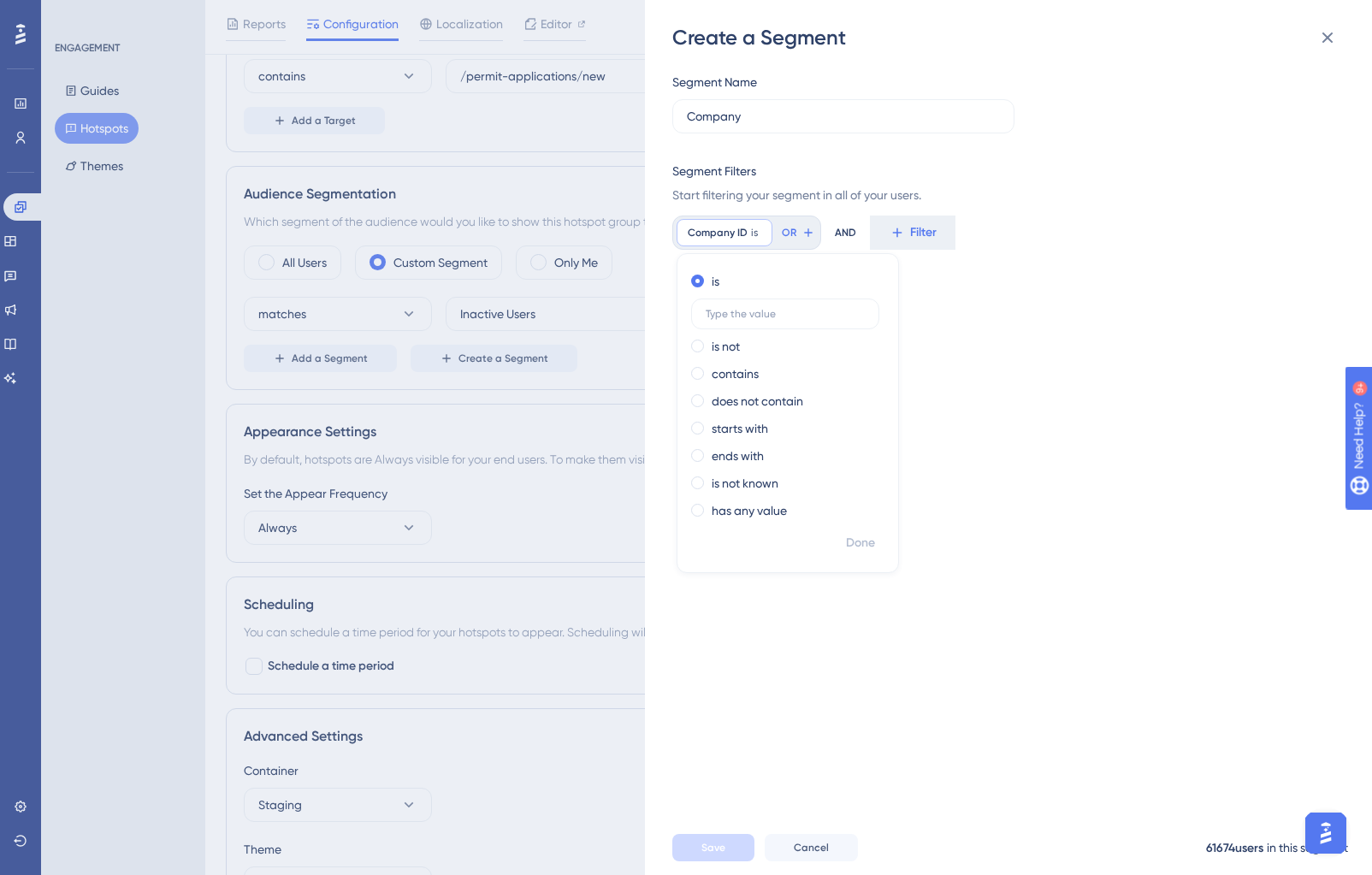
scroll to position [0, 0]
click at [1333, 38] on icon at bounding box center [1327, 36] width 20 height 20
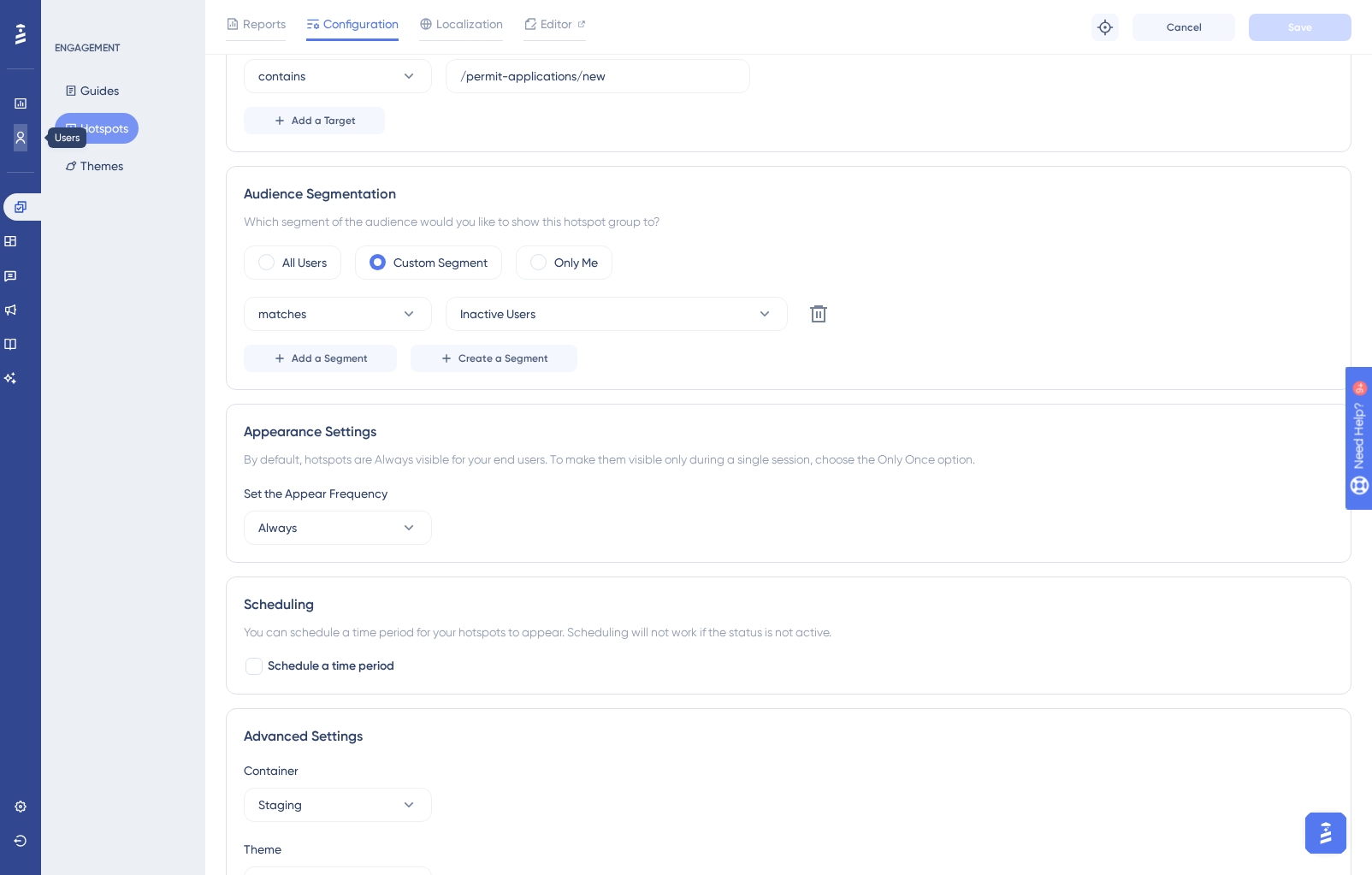
click at [26, 136] on icon at bounding box center [20, 137] width 13 height 13
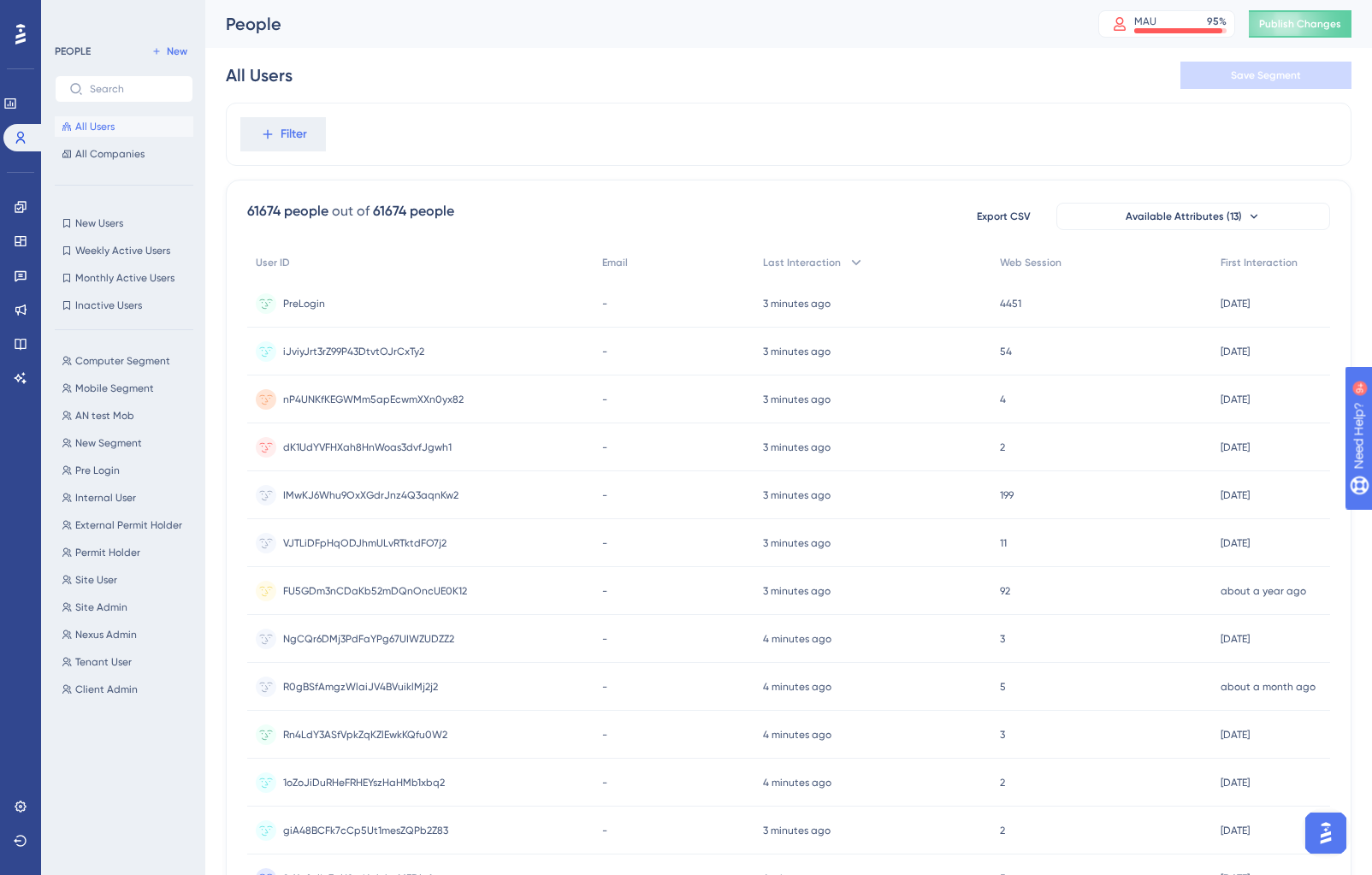
click at [124, 789] on div "Computer Segment Computer Segment Mobile Segment Mobile Segment AN test Mob AN …" at bounding box center [129, 594] width 149 height 500
click at [178, 56] on span "New" at bounding box center [177, 51] width 20 height 13
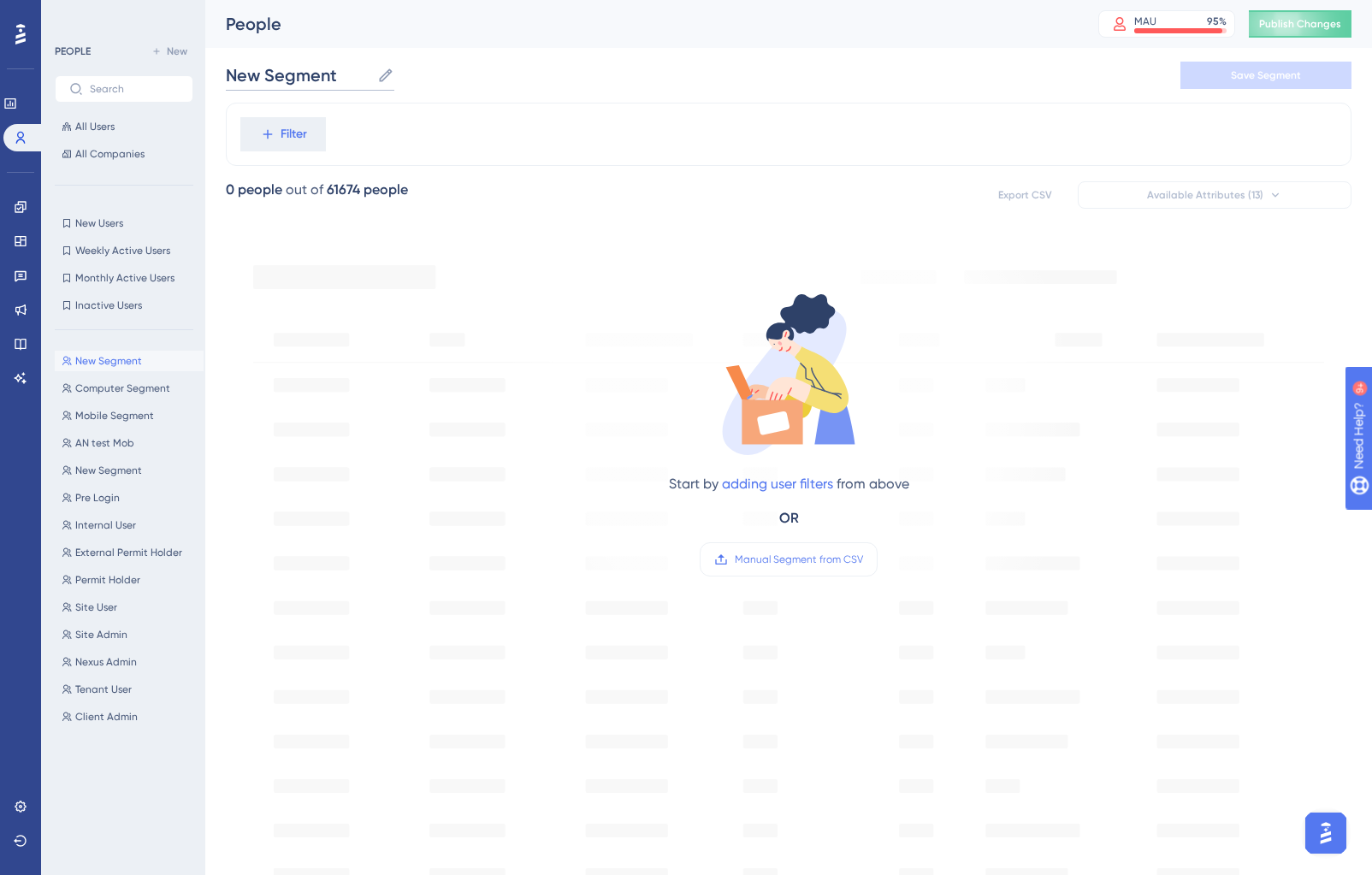
click at [314, 78] on input "New Segment" at bounding box center [298, 75] width 144 height 24
drag, startPoint x: 347, startPoint y: 74, endPoint x: 213, endPoint y: 71, distance: 134.0
click at [213, 71] on div "Performance Users Engagement Widgets Feedback Product Updates Knowledge Base AI…" at bounding box center [789, 656] width 1166 height 1313
type input "ClientID"
click at [298, 135] on span "Filter" at bounding box center [294, 134] width 27 height 20
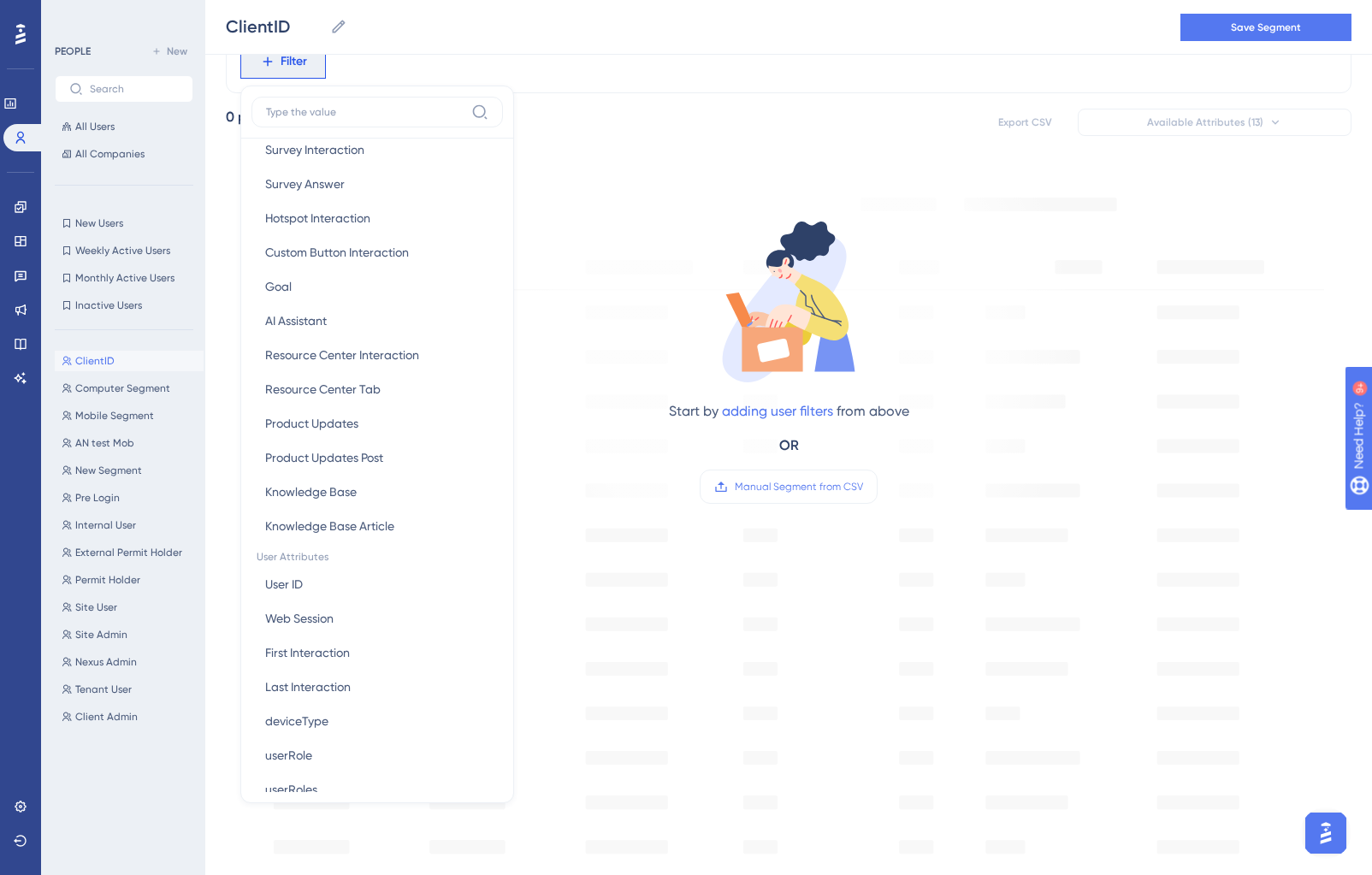
scroll to position [557, 0]
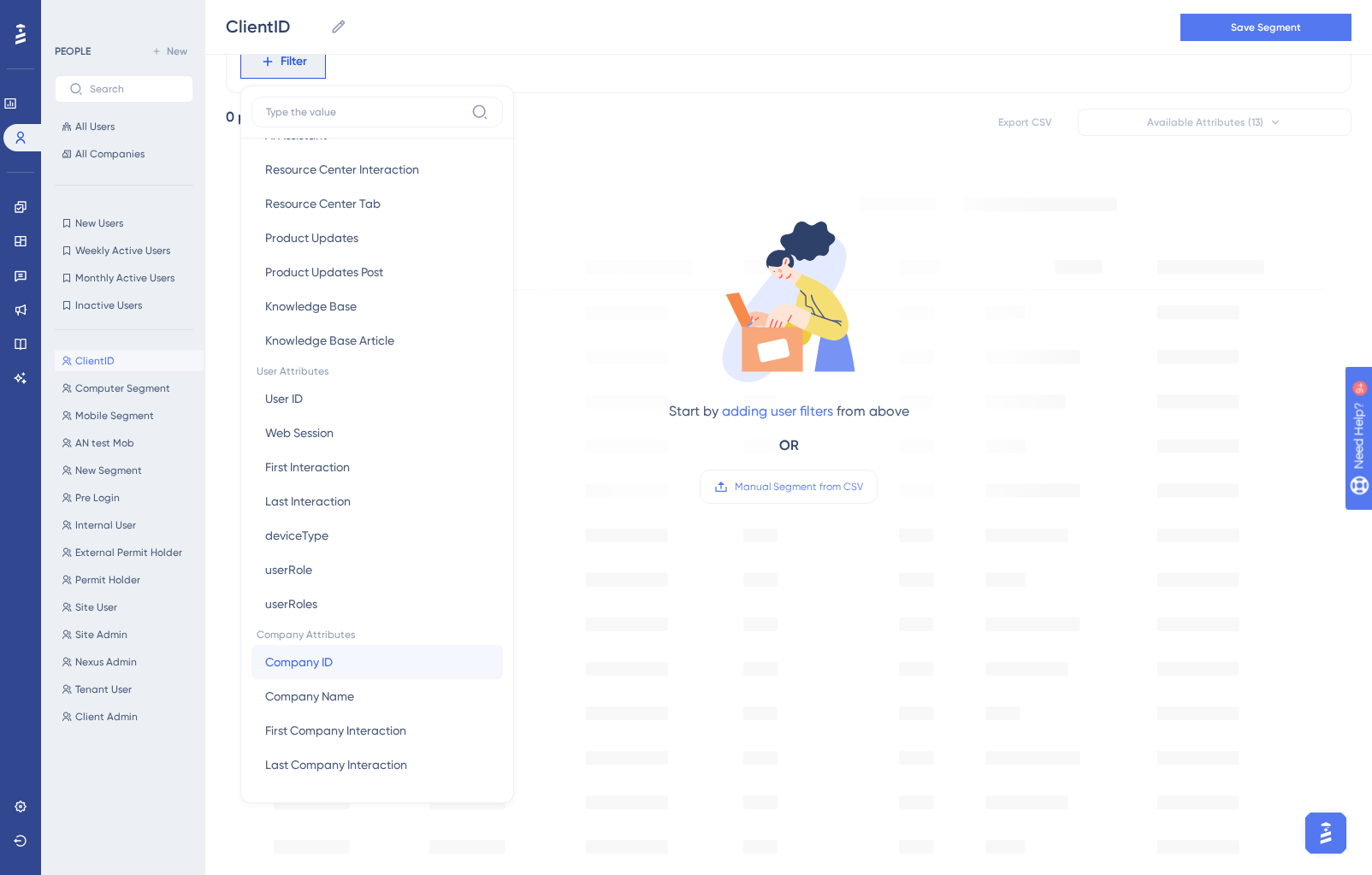
click at [346, 657] on button "Company ID Company ID" at bounding box center [378, 662] width 252 height 35
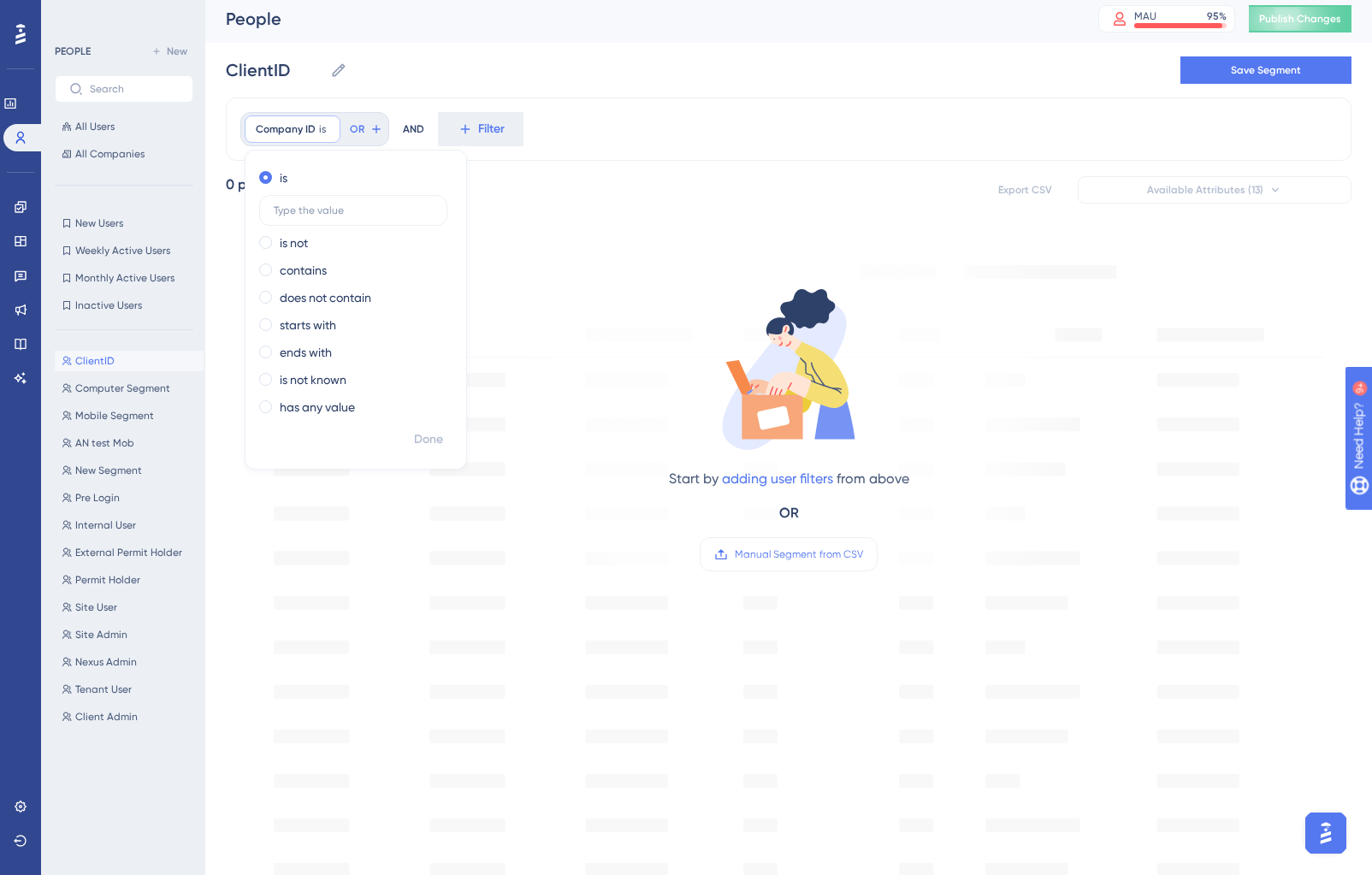
scroll to position [0, 0]
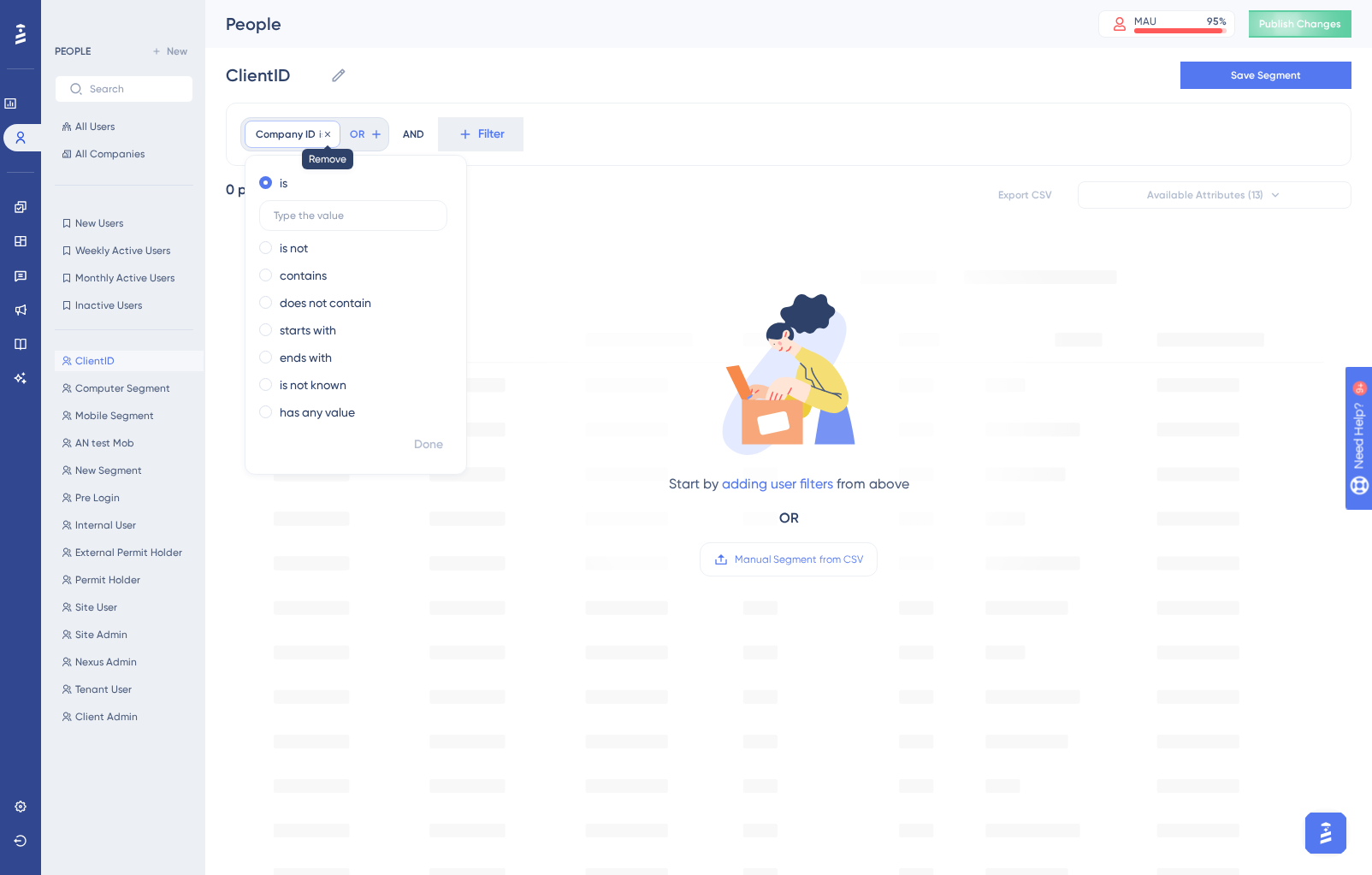
click at [329, 133] on icon at bounding box center [328, 134] width 11 height 11
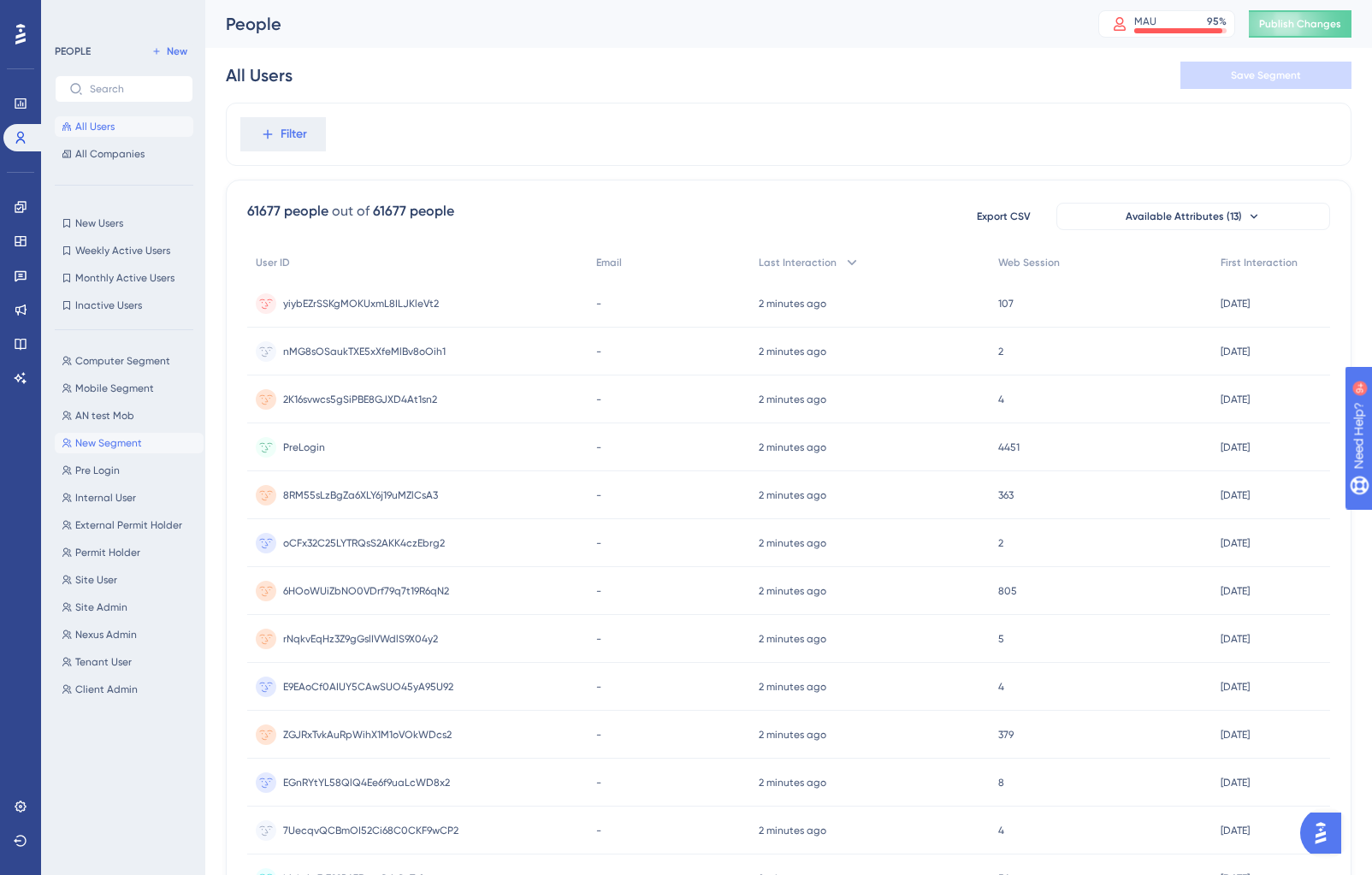
click at [109, 443] on span "New Segment" at bounding box center [108, 443] width 66 height 13
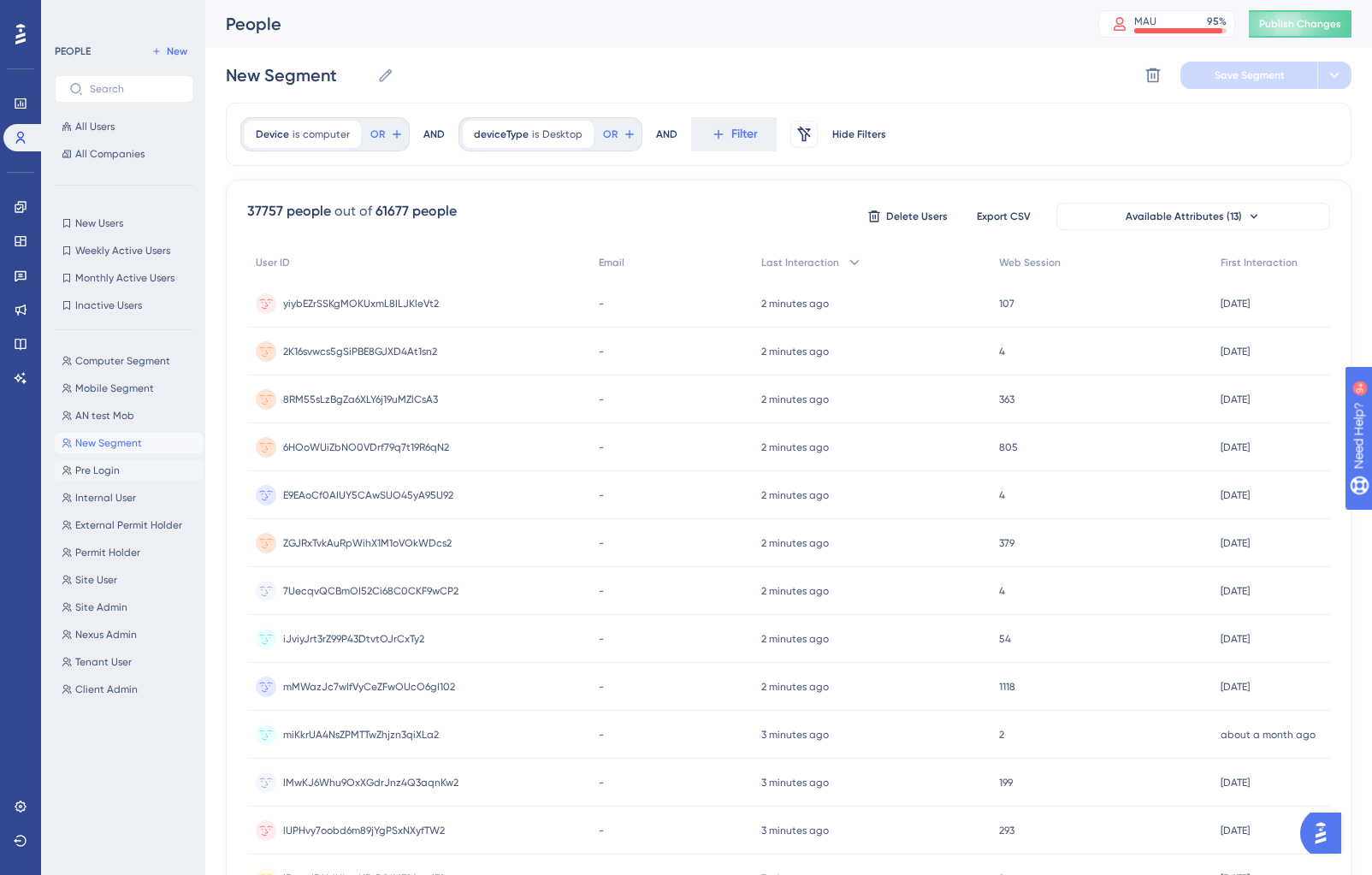
click at [93, 465] on span "Pre Login" at bounding box center [97, 470] width 44 height 13
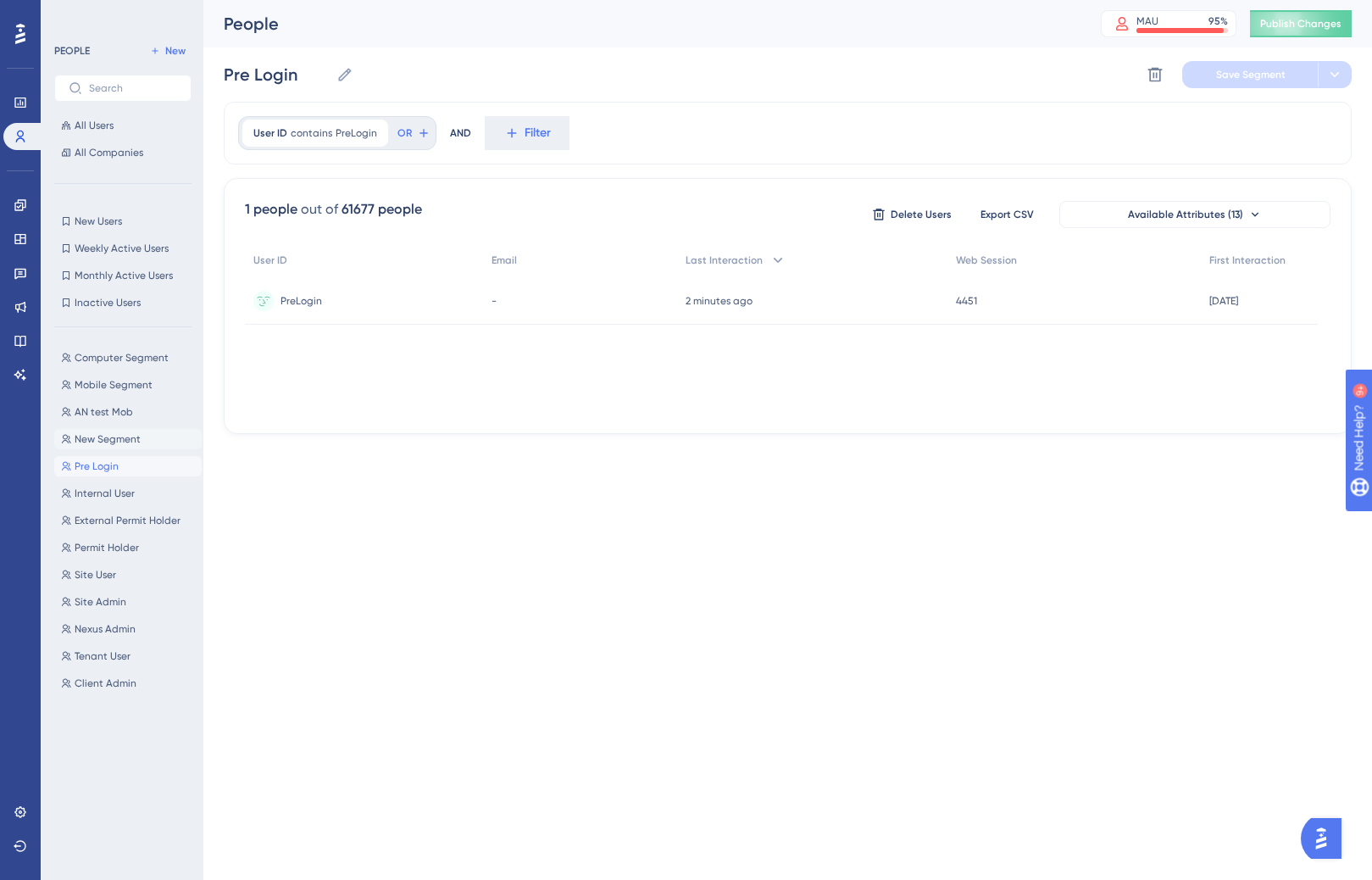
click at [101, 438] on span "New Segment" at bounding box center [107, 439] width 66 height 13
type input "New Segment"
